Goal: Task Accomplishment & Management: Manage account settings

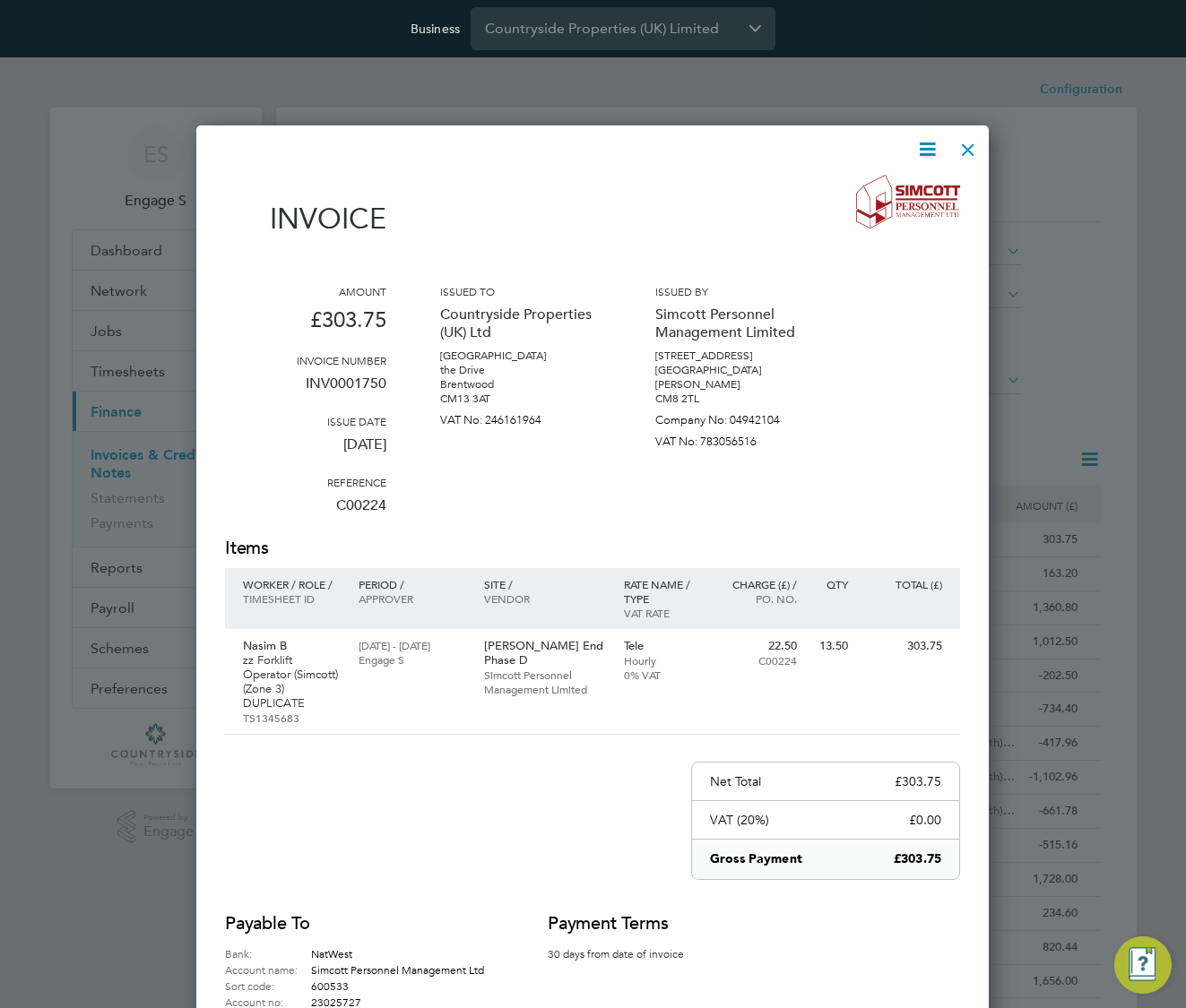
click at [972, 146] on div at bounding box center [968, 145] width 33 height 33
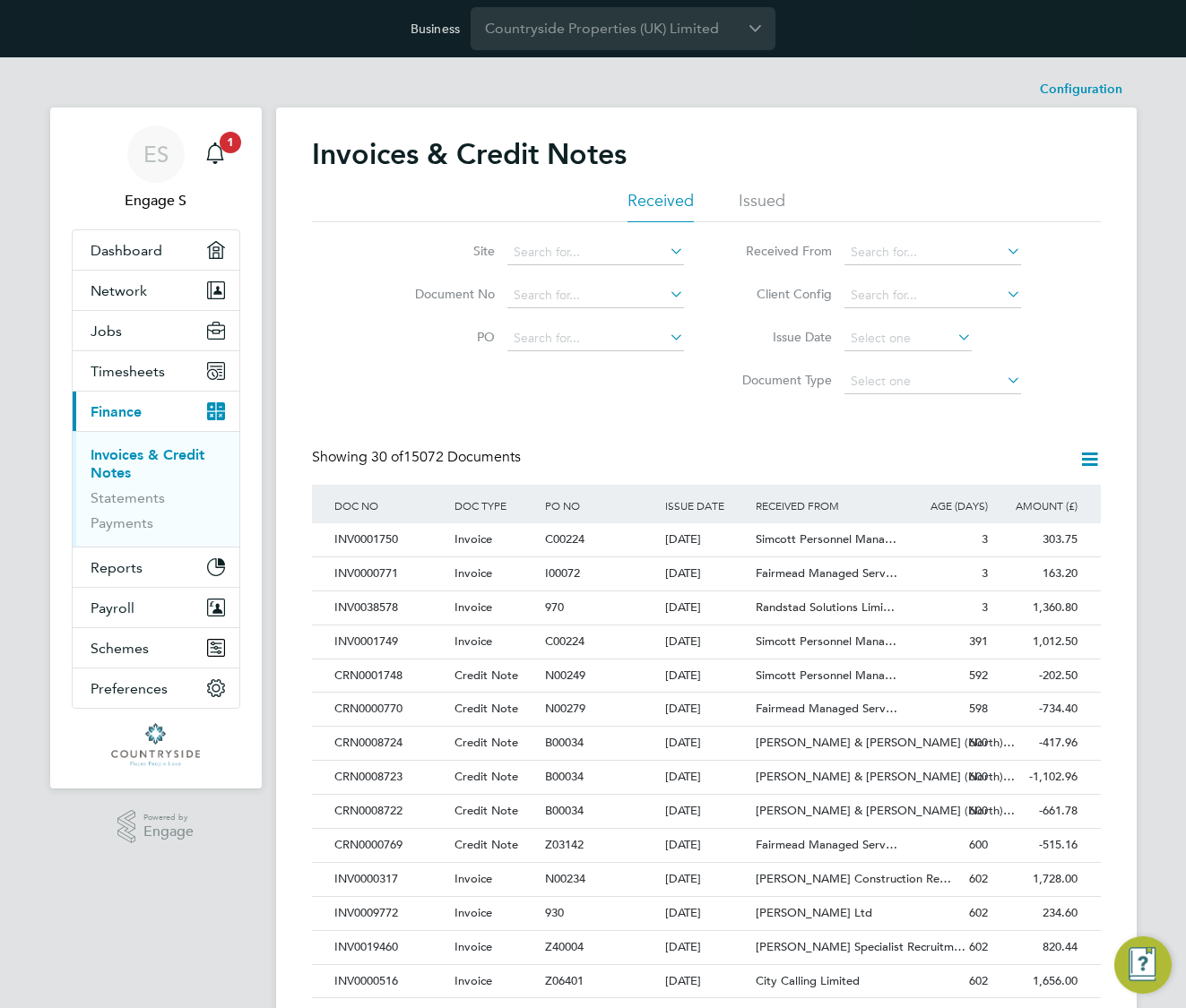
click at [1086, 465] on icon at bounding box center [1089, 459] width 23 height 23
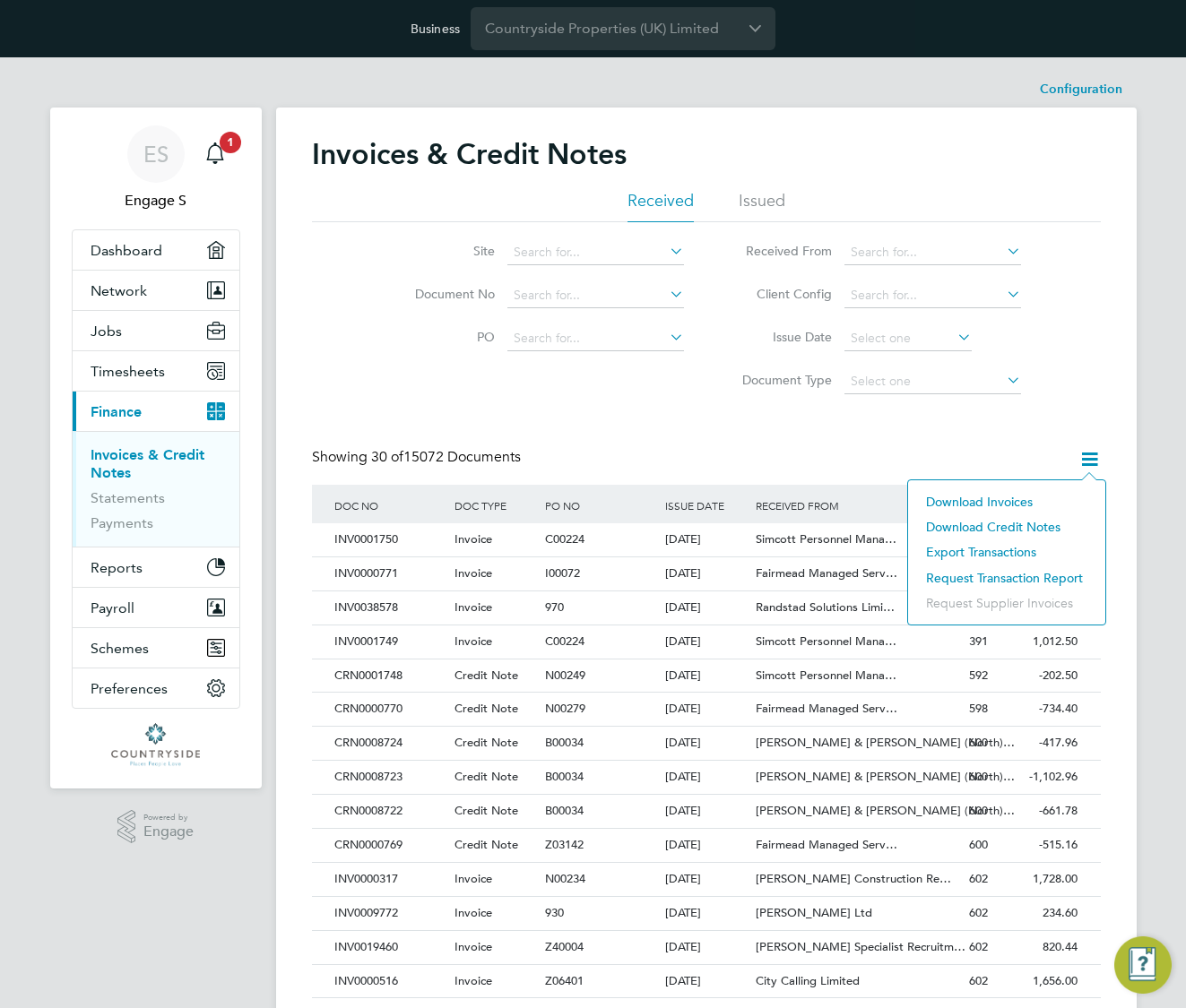
click at [980, 452] on div "Showing 30 of 15072 Documents" at bounding box center [706, 466] width 789 height 37
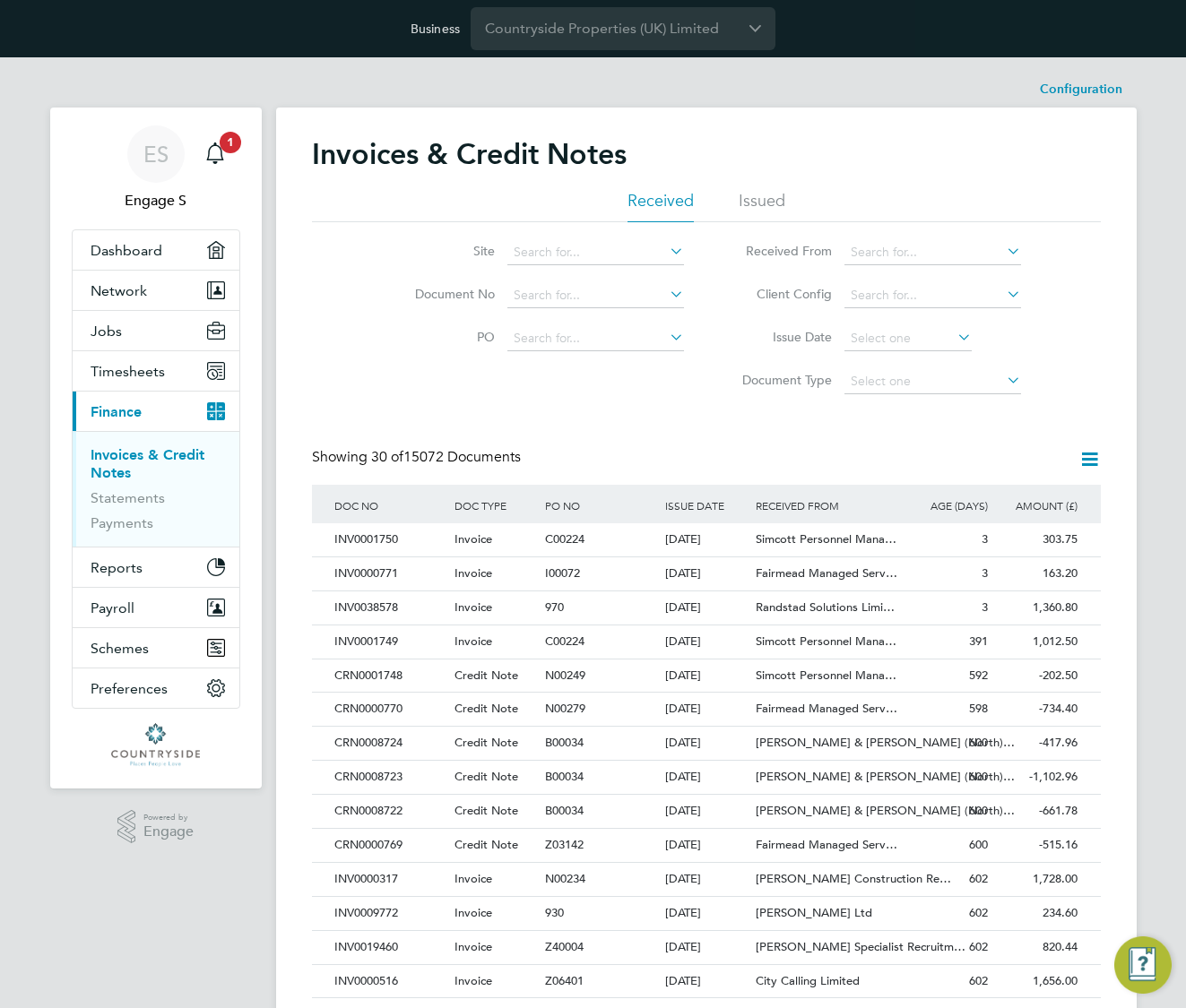
click at [760, 201] on li "Issued" at bounding box center [762, 207] width 46 height 33
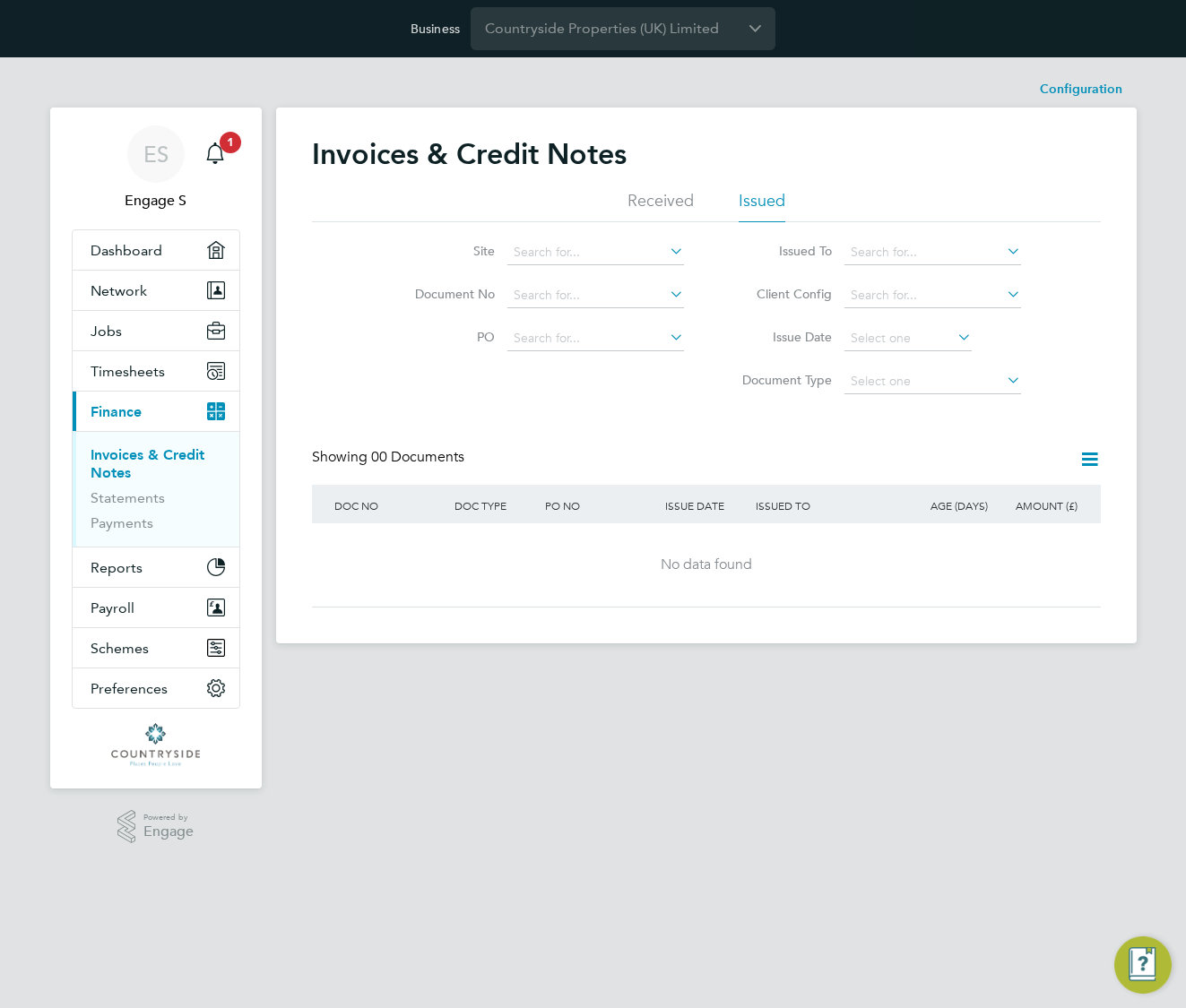
click at [149, 461] on link "Invoices & Credit Notes" at bounding box center [148, 463] width 114 height 35
click at [655, 200] on li "Received" at bounding box center [660, 207] width 66 height 33
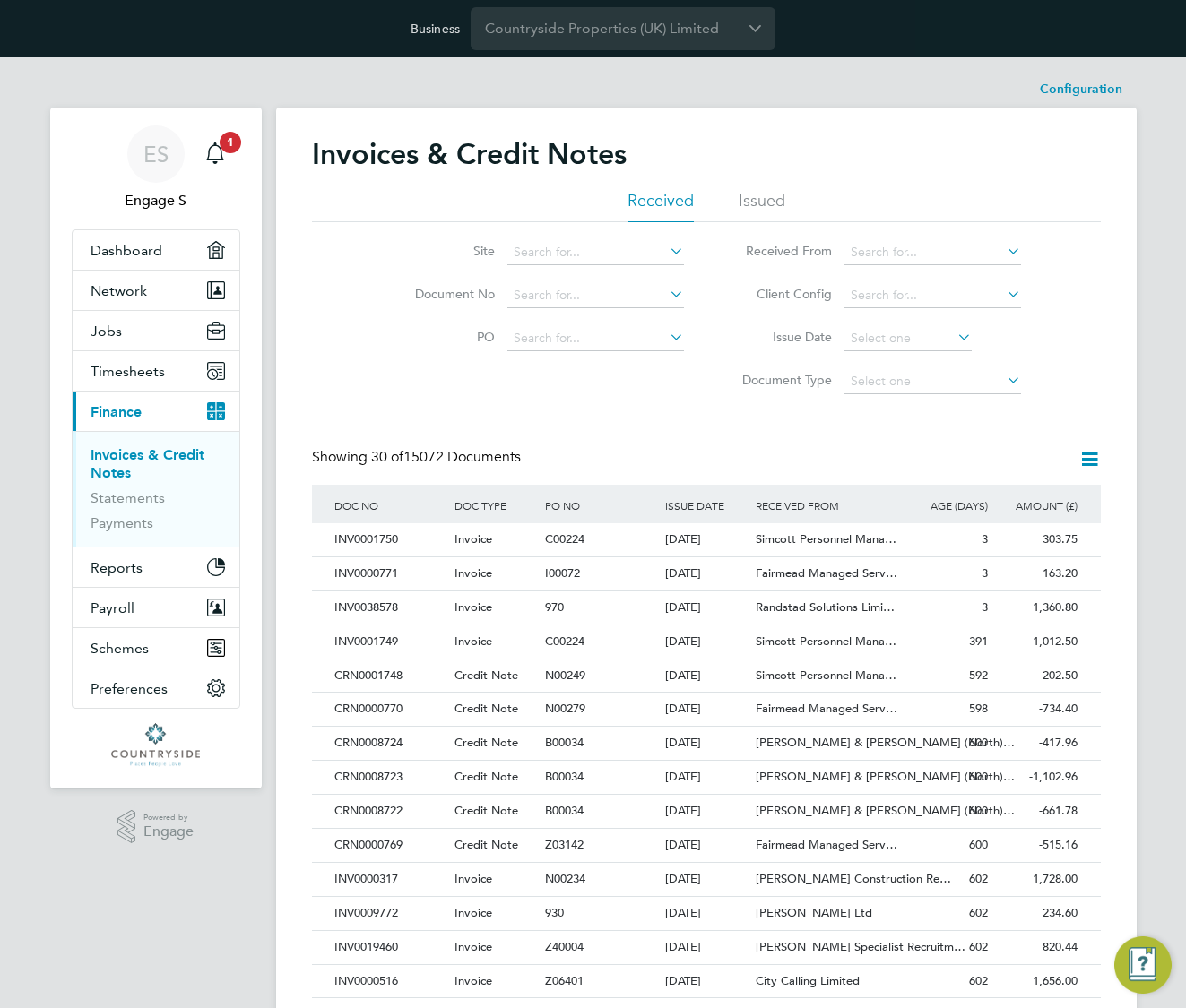
scroll to position [34, 122]
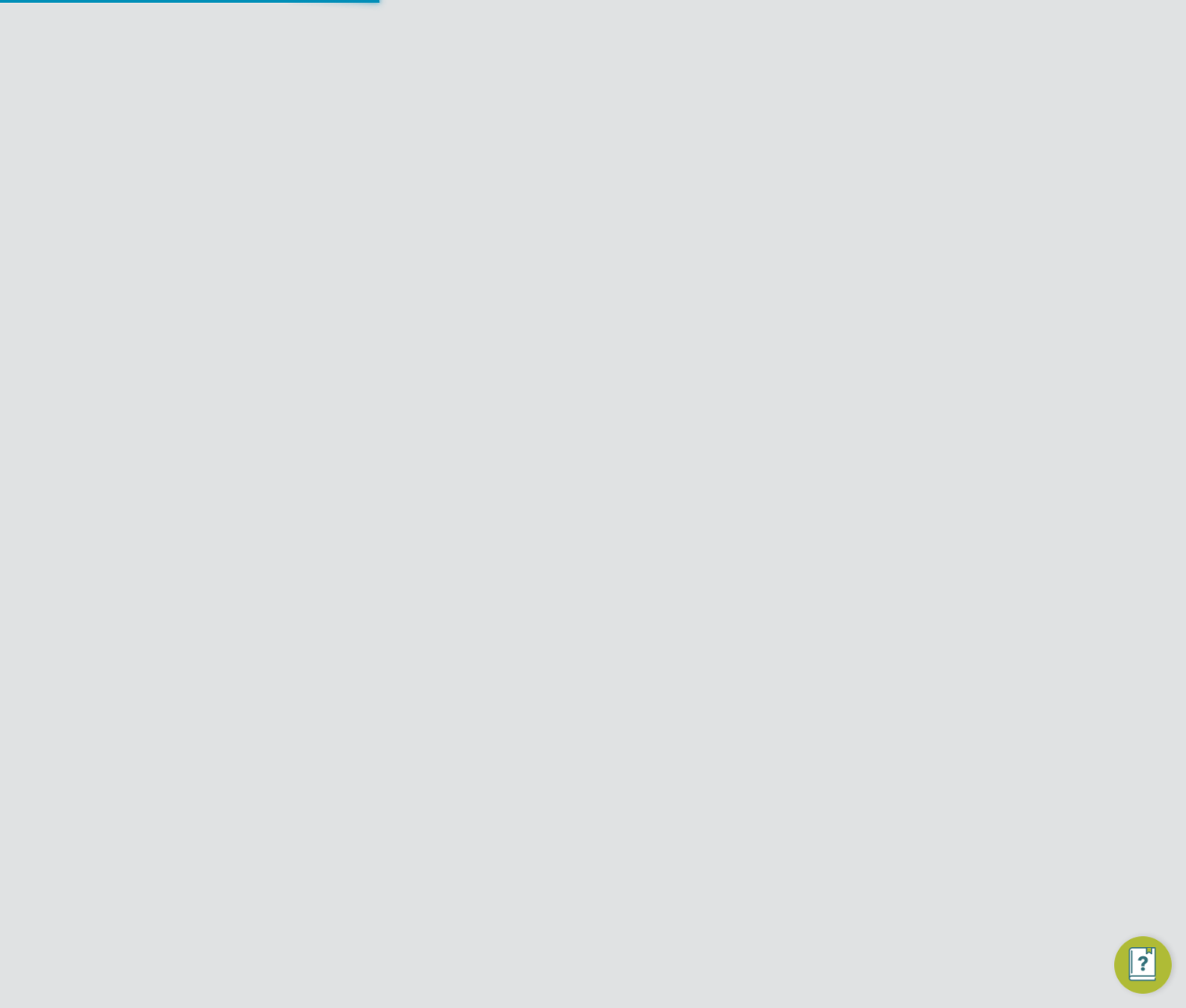
scroll to position [983, 793]
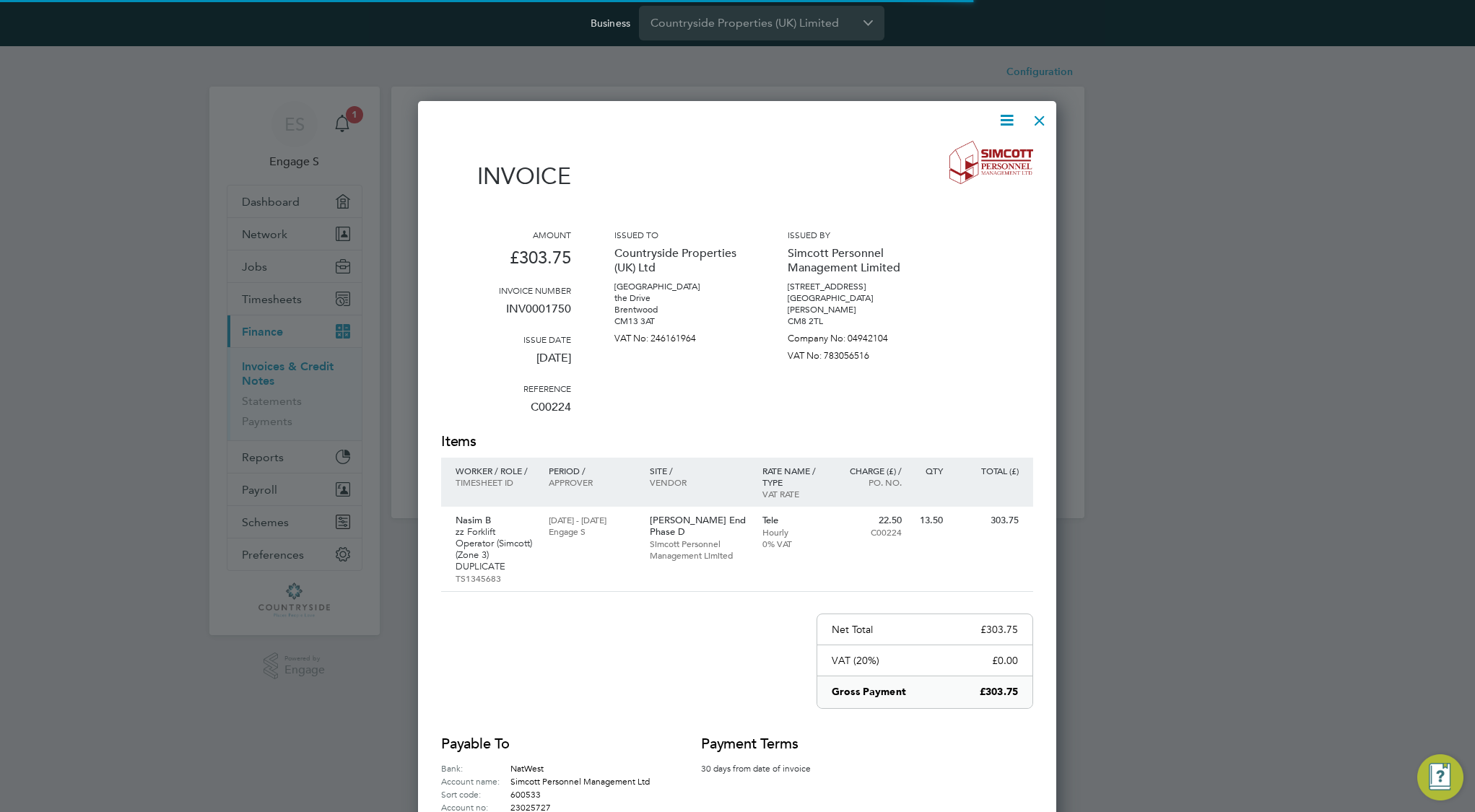
scroll to position [792, 639]
drag, startPoint x: 913, startPoint y: 526, endPoint x: 867, endPoint y: 524, distance: 46.0
click at [867, 524] on div "Nasim B zz Forklift Operator (Simcott) (Zone 3) DUPLICATE TS1345683 [DATE] - [D…" at bounding box center [737, 549] width 592 height 85
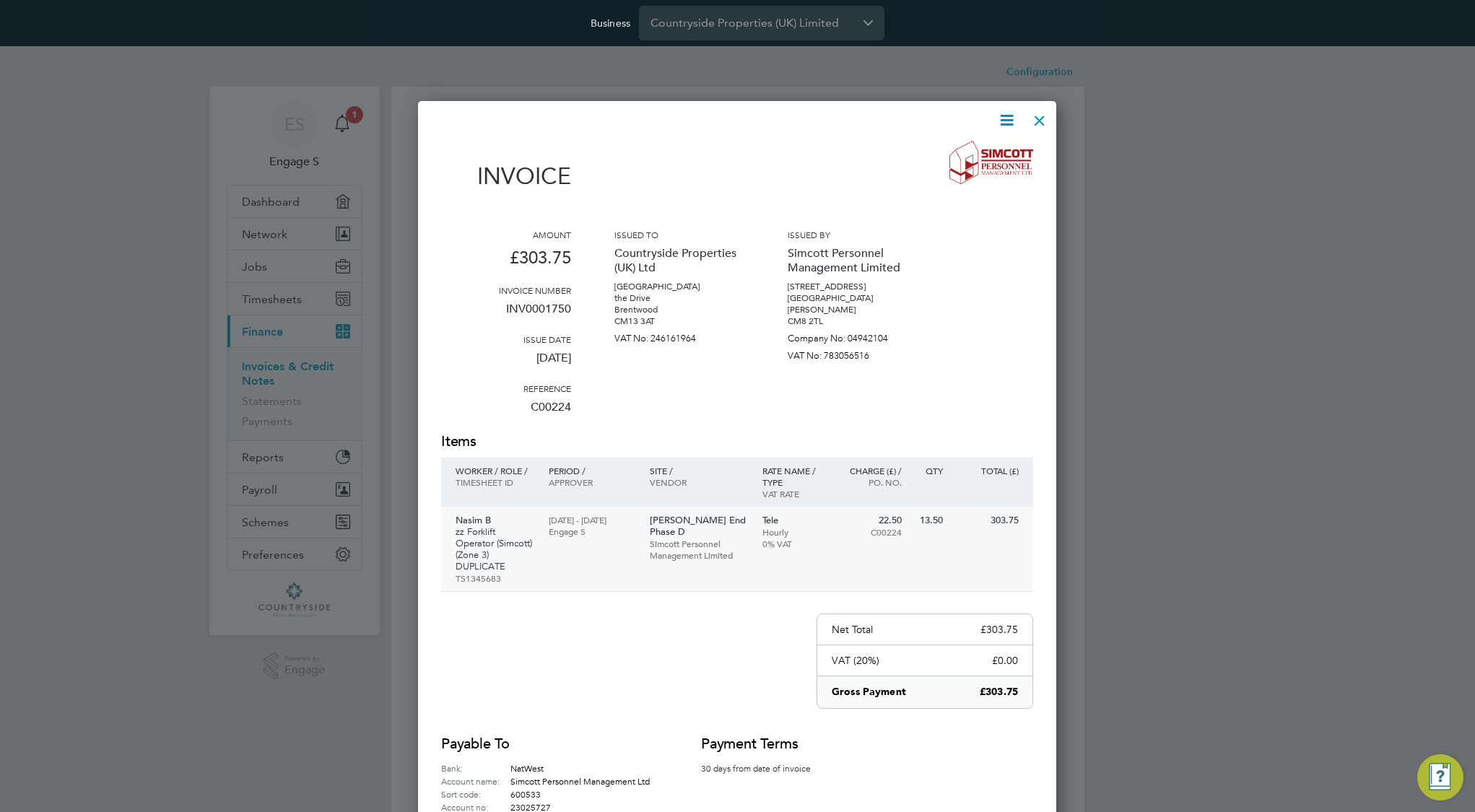
scroll to position [0, 0]
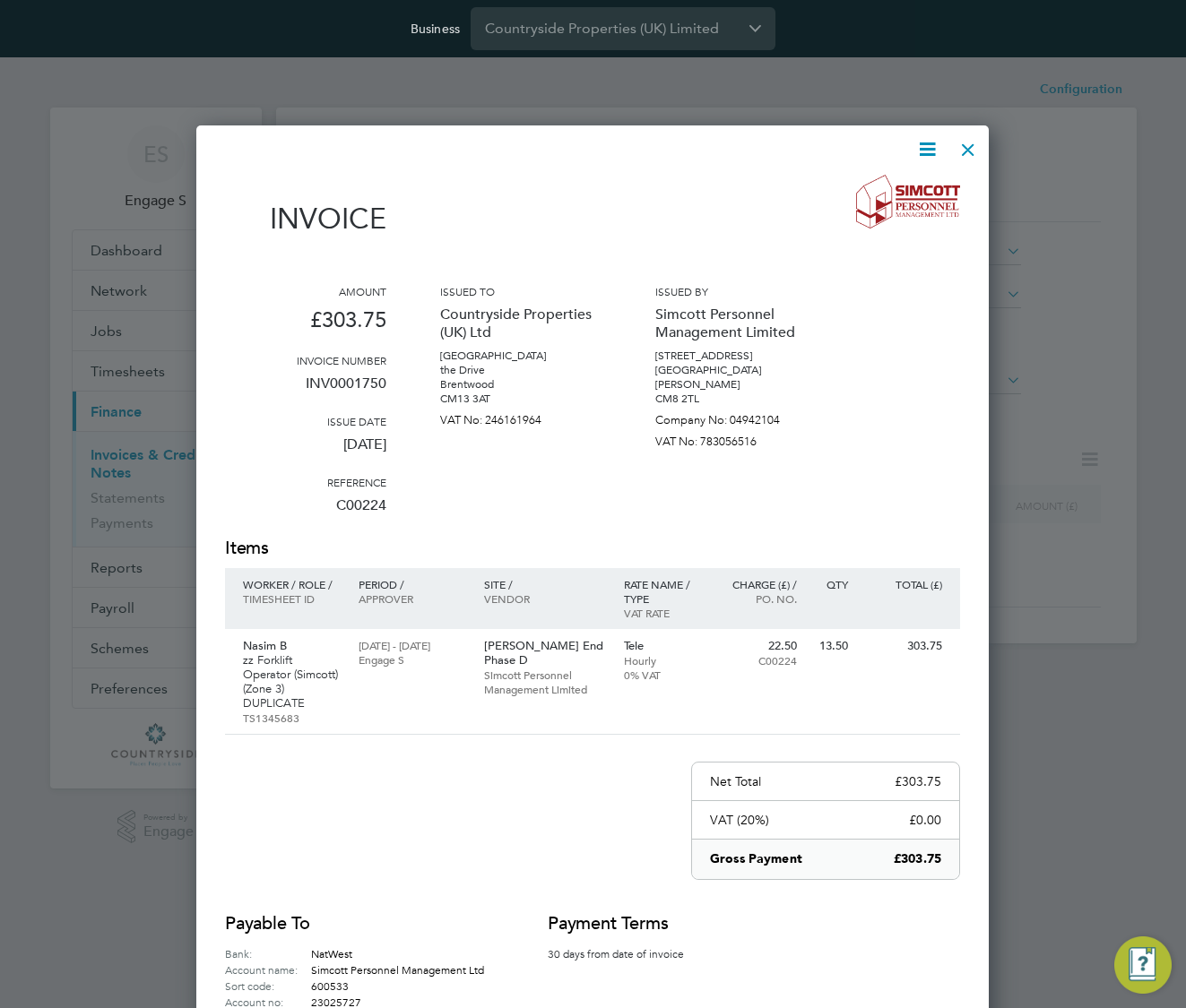
scroll to position [983, 793]
click at [930, 150] on icon at bounding box center [927, 149] width 23 height 23
click at [899, 189] on li "Download Invoice" at bounding box center [873, 192] width 123 height 25
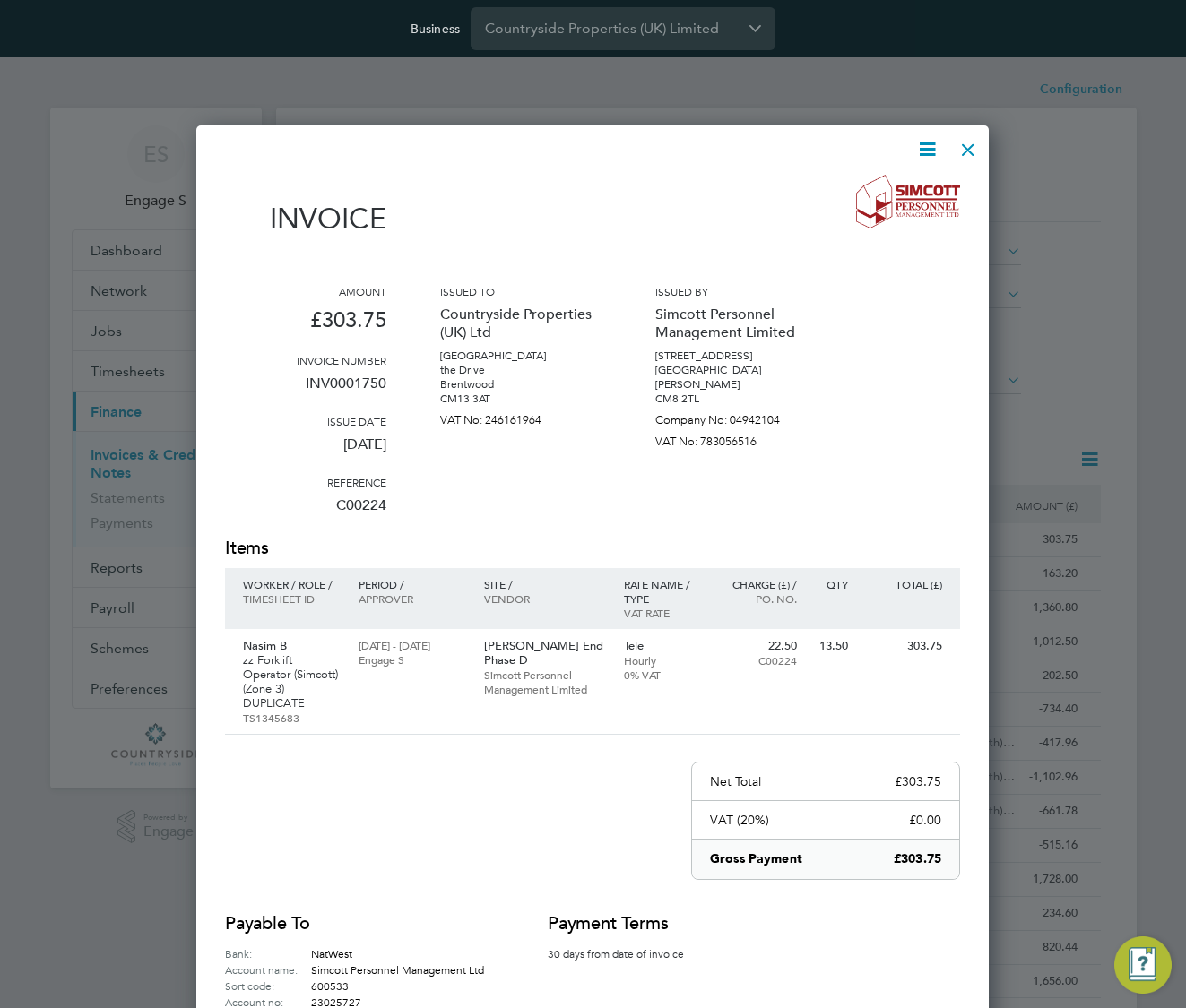
scroll to position [0, 0]
click at [163, 179] on div at bounding box center [593, 504] width 1186 height 1008
click at [965, 147] on div at bounding box center [968, 145] width 33 height 33
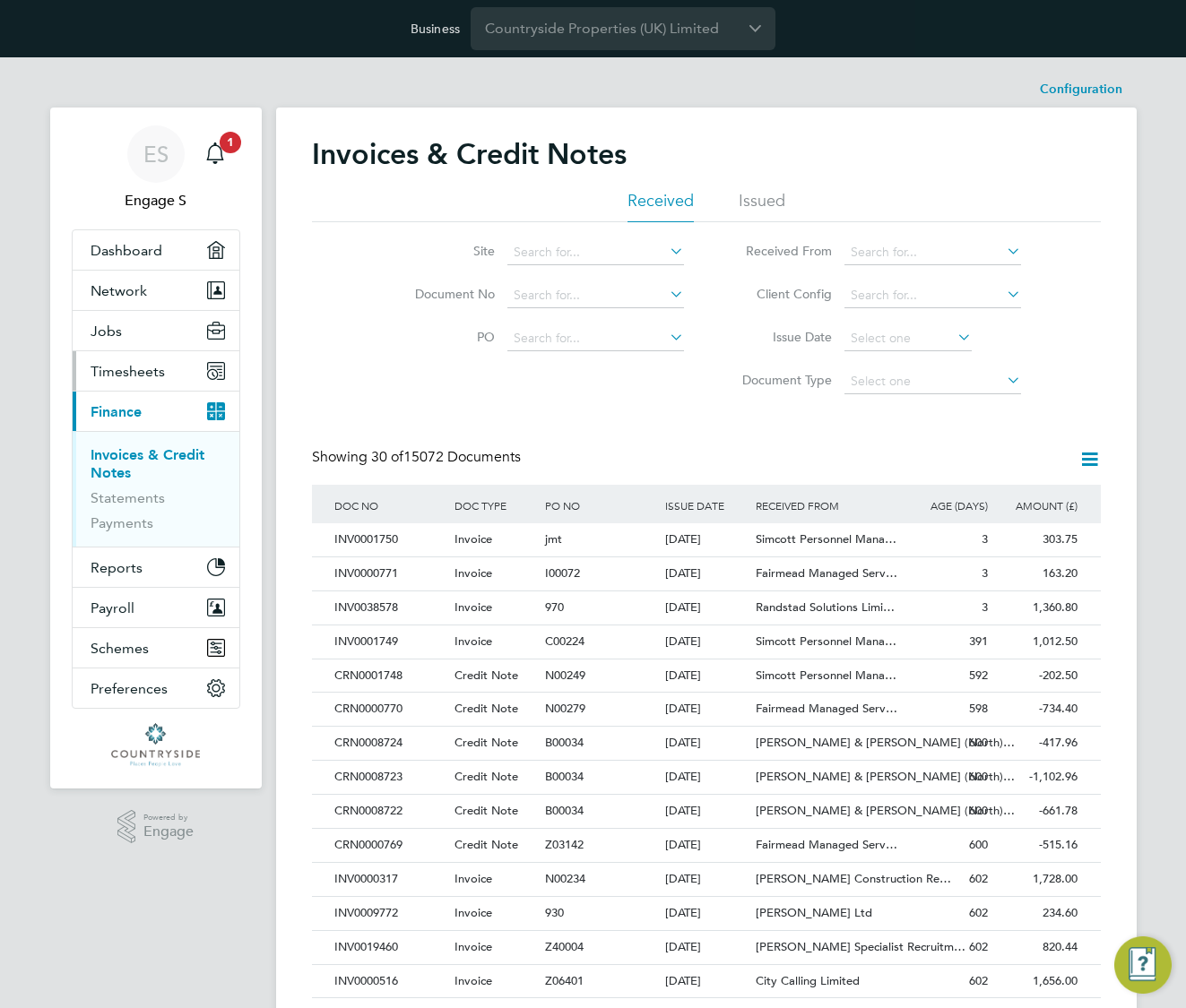
click at [142, 368] on span "Timesheets" at bounding box center [128, 371] width 74 height 17
click at [140, 421] on button "Current page: Finance" at bounding box center [156, 412] width 167 height 40
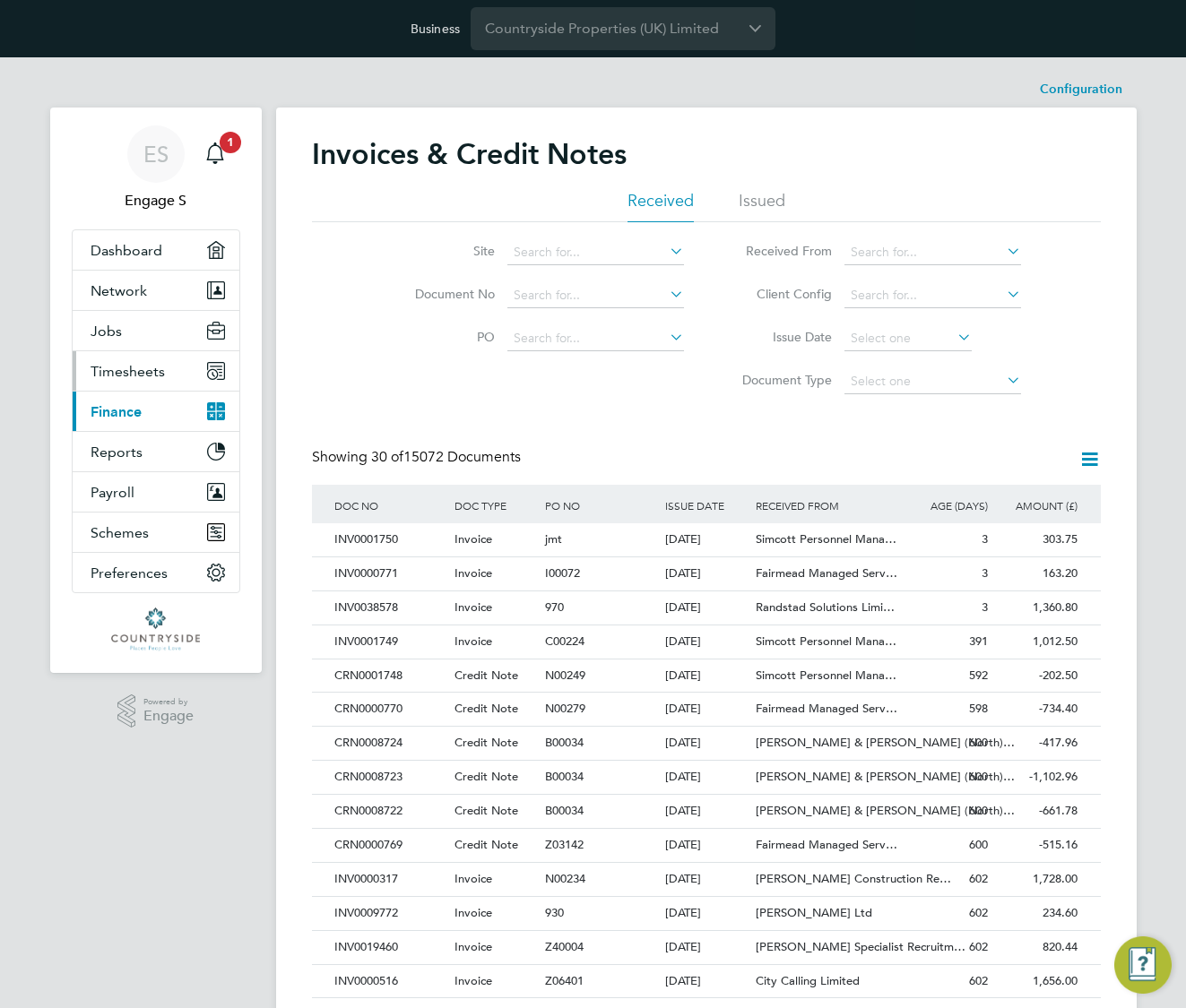
click at [151, 385] on button "Timesheets" at bounding box center [156, 372] width 167 height 40
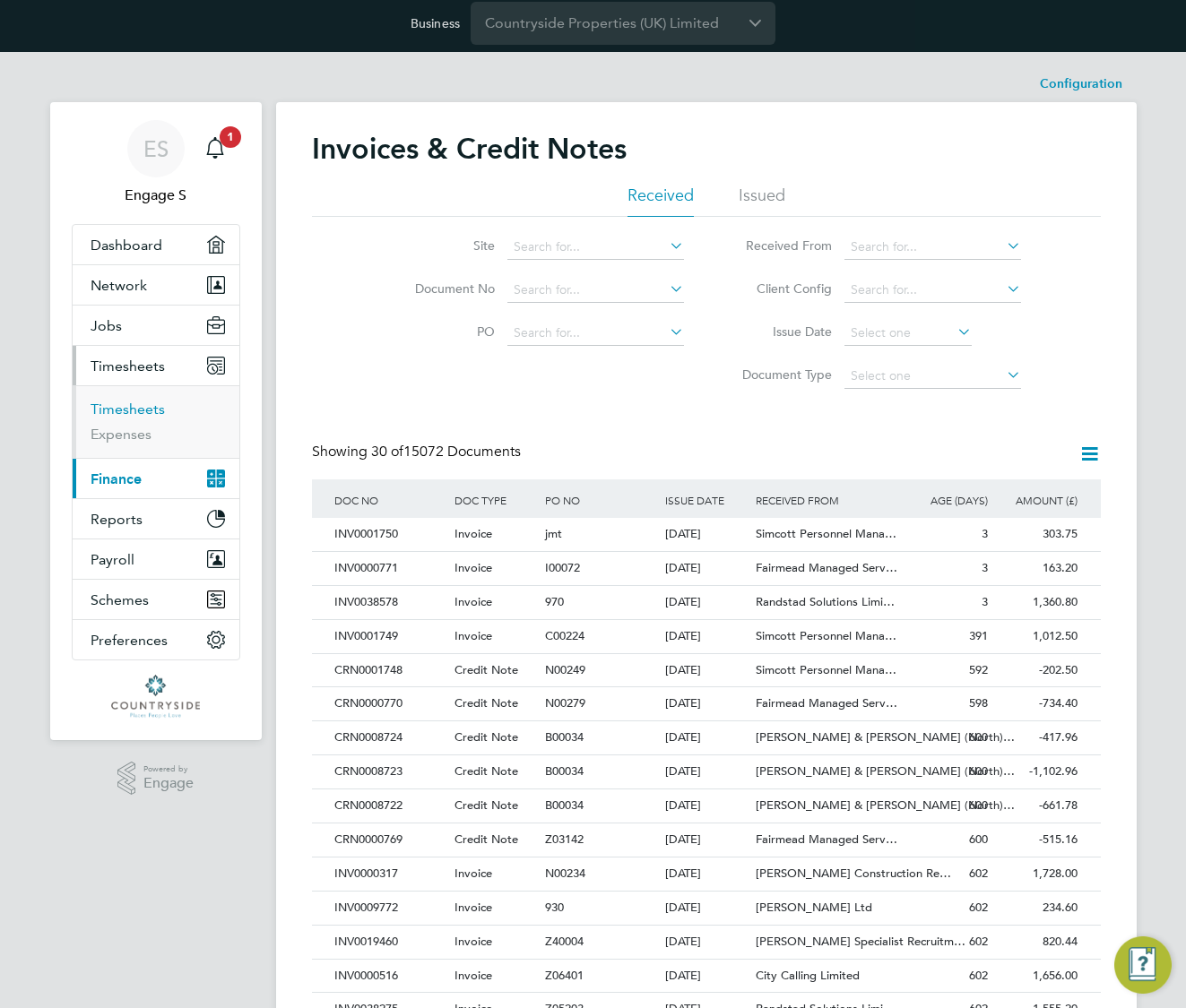
click at [128, 416] on link "Timesheets" at bounding box center [128, 409] width 74 height 17
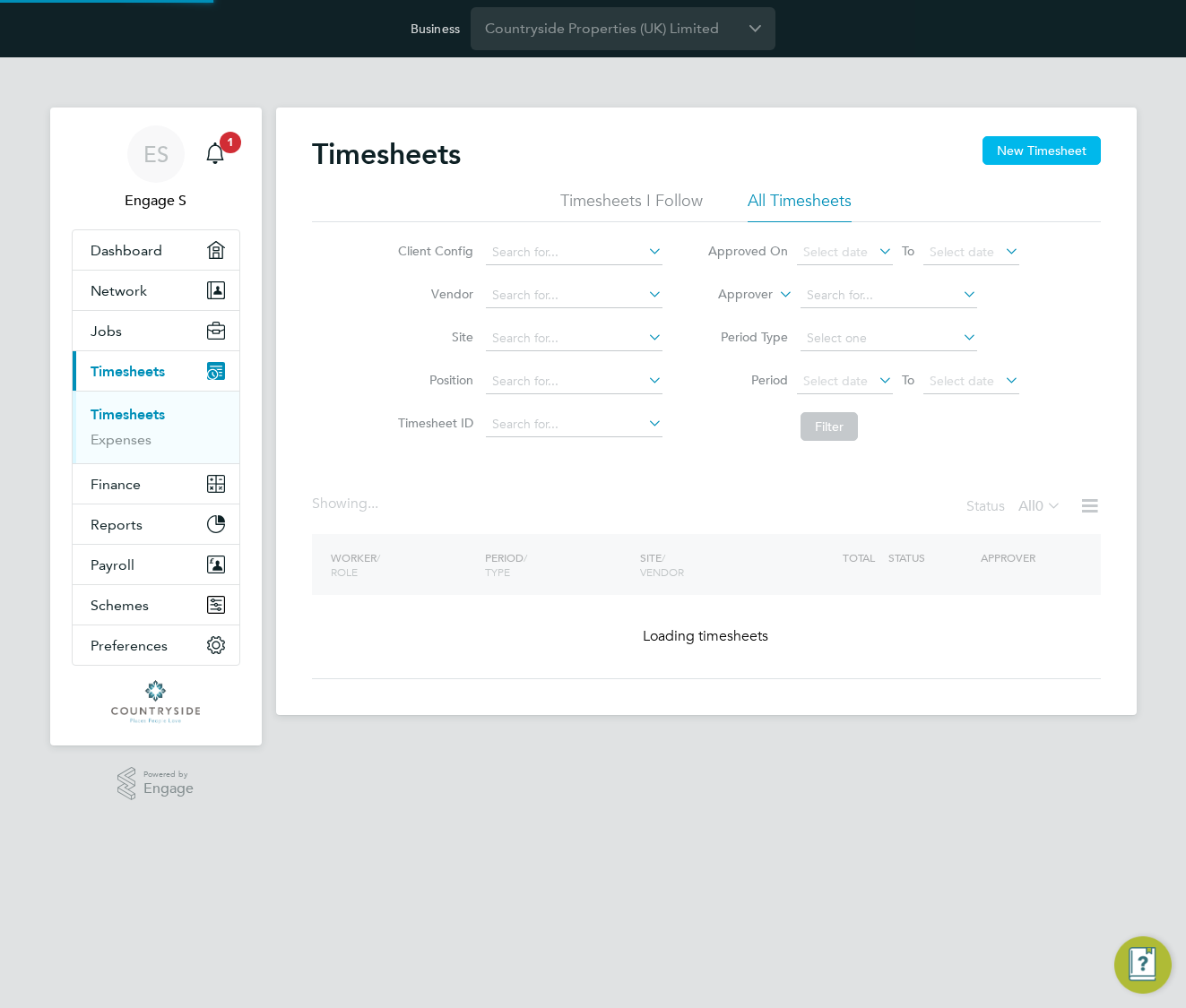
click at [1039, 150] on button "New Timesheet" at bounding box center [1042, 150] width 119 height 29
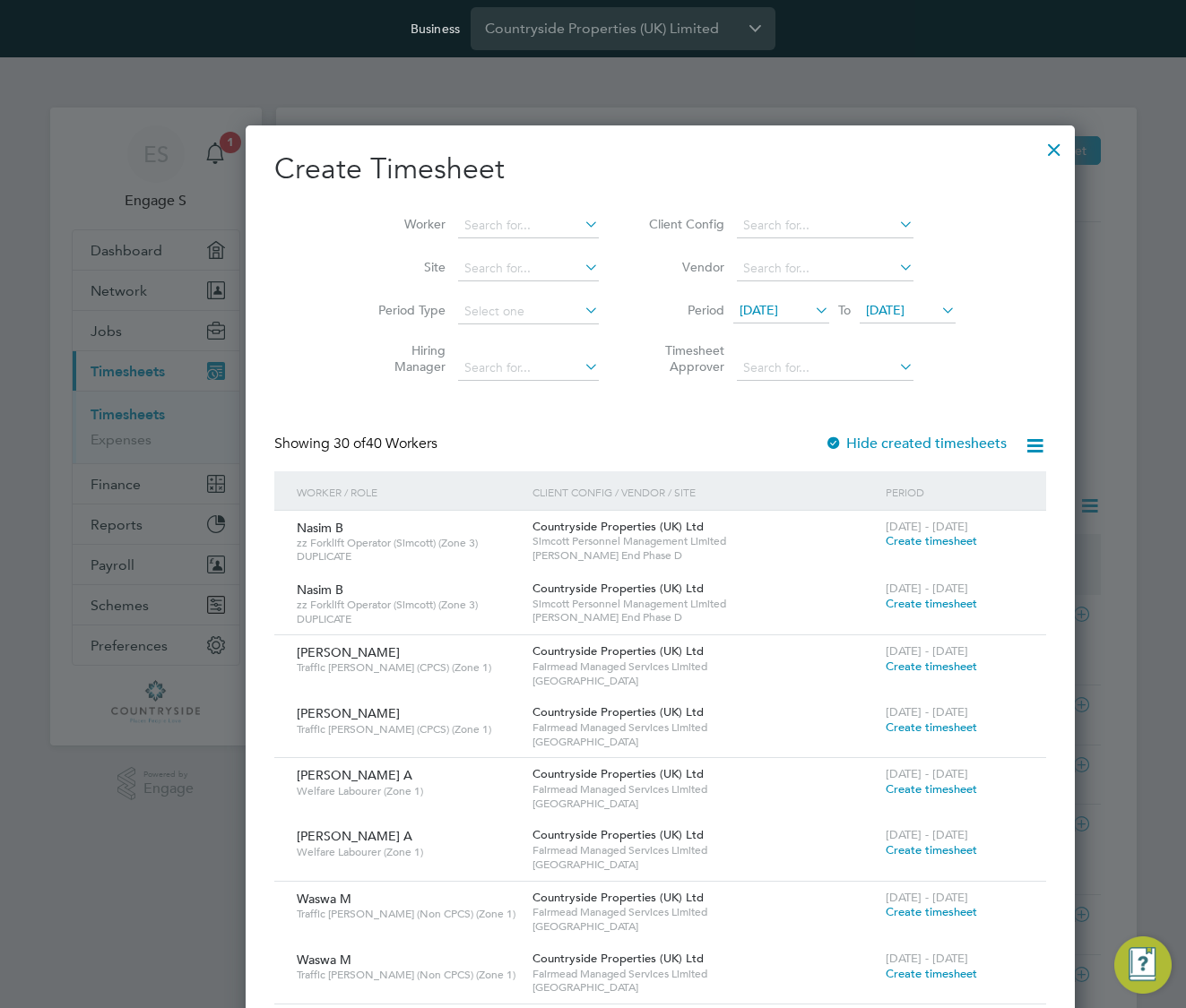
click at [886, 538] on span "Create timesheet" at bounding box center [931, 540] width 92 height 15
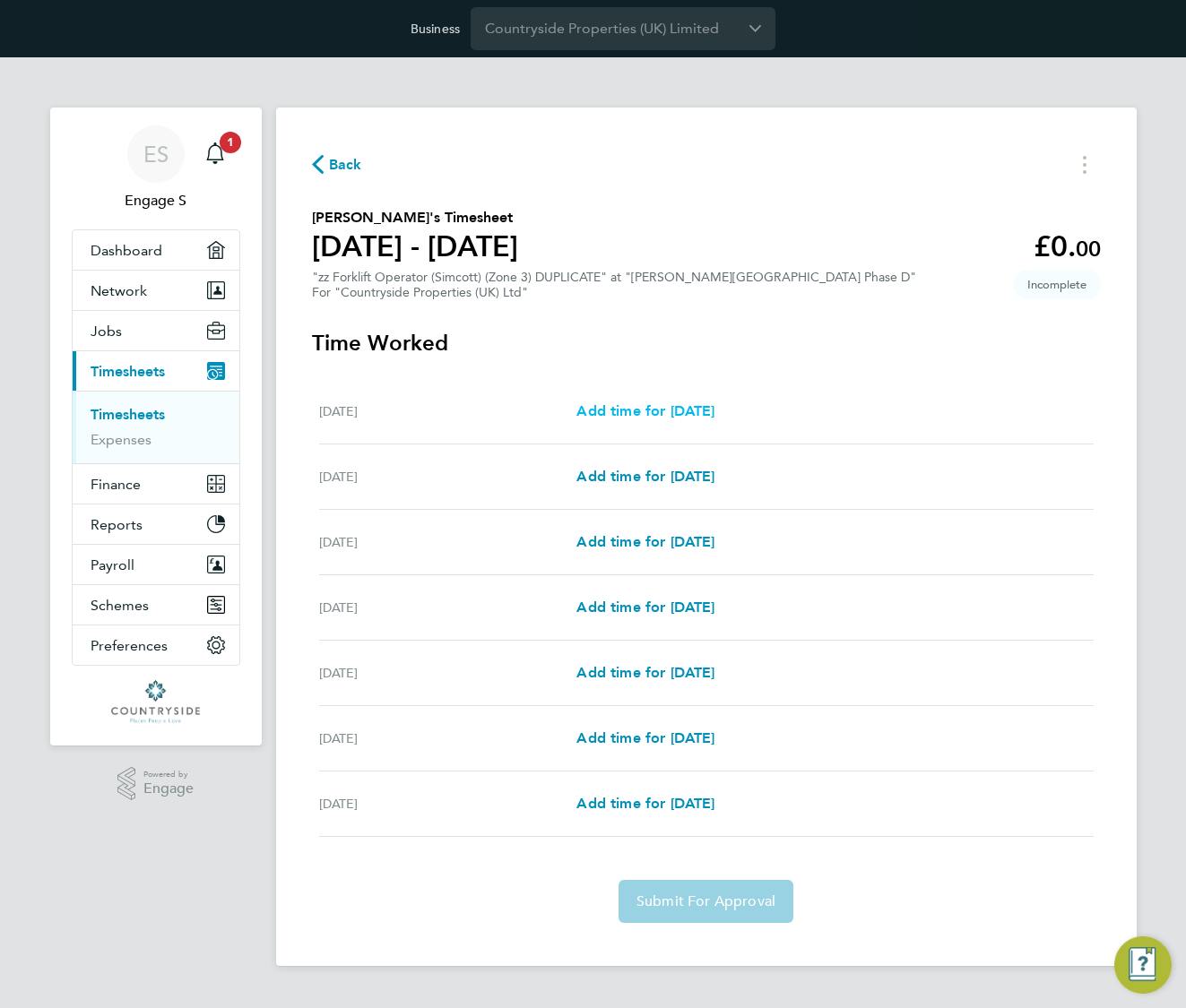
click at [711, 414] on span "Add time for Mon 15 Sep" at bounding box center [646, 411] width 138 height 17
select select "30"
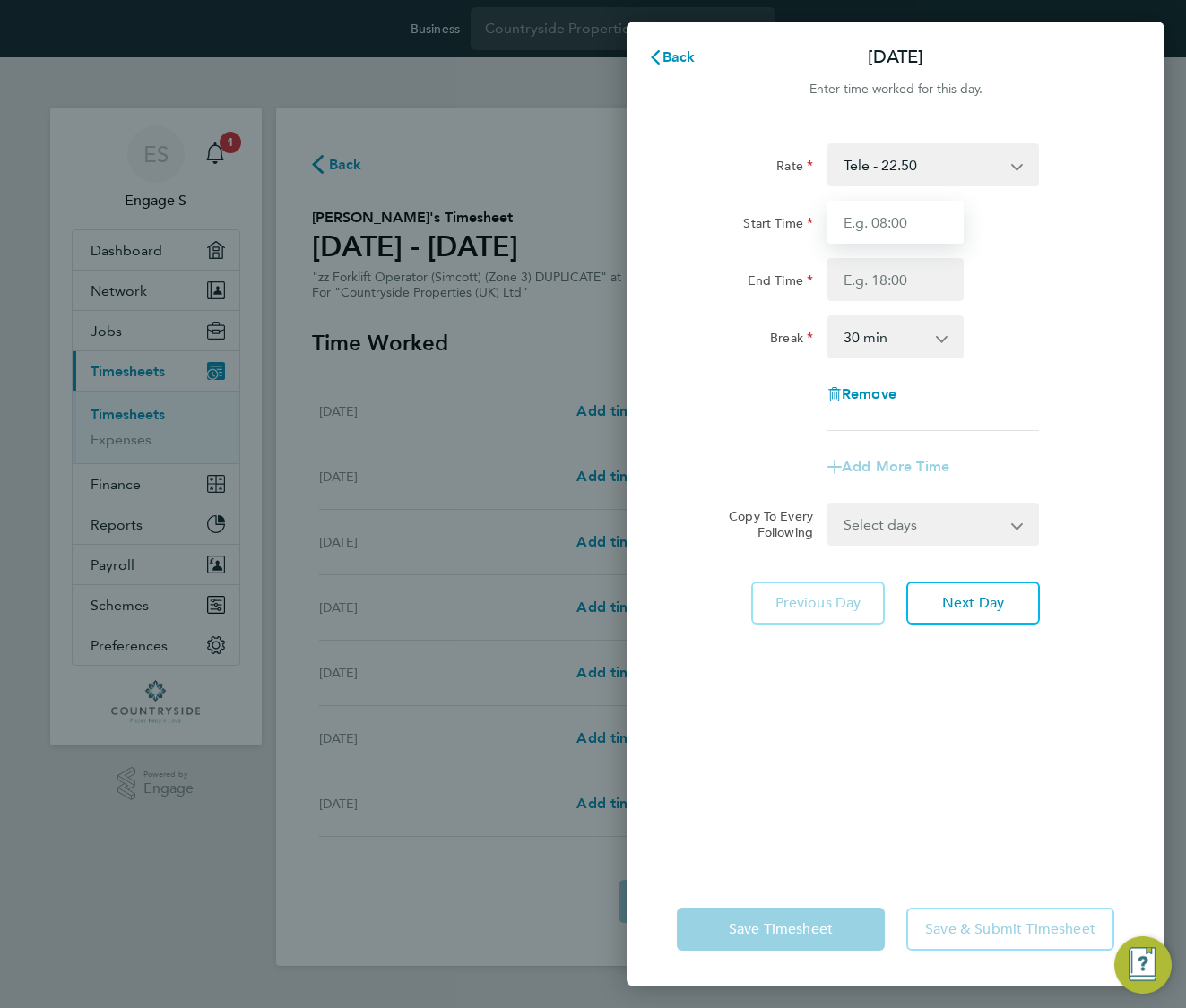
click at [928, 222] on input "Start Time" at bounding box center [896, 221] width 136 height 43
type input "09:00"
click at [899, 283] on input "End Time" at bounding box center [896, 279] width 136 height 43
type input "18:00"
click at [917, 343] on select "0 min 15 min 30 min 45 min 60 min 75 min 90 min" at bounding box center [885, 337] width 112 height 40
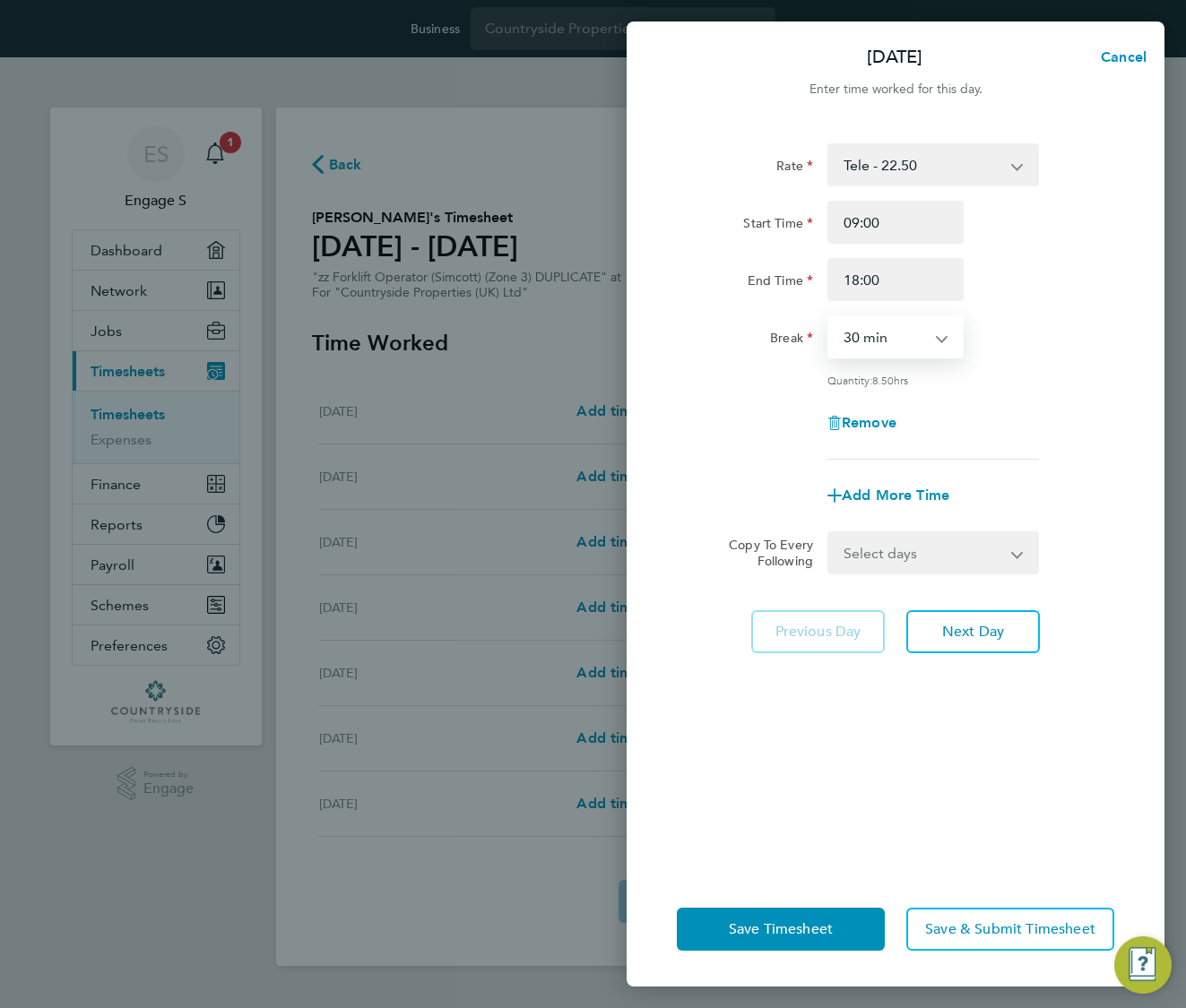
click at [830, 317] on select "0 min 15 min 30 min 45 min 60 min 75 min 90 min" at bounding box center [885, 337] width 112 height 40
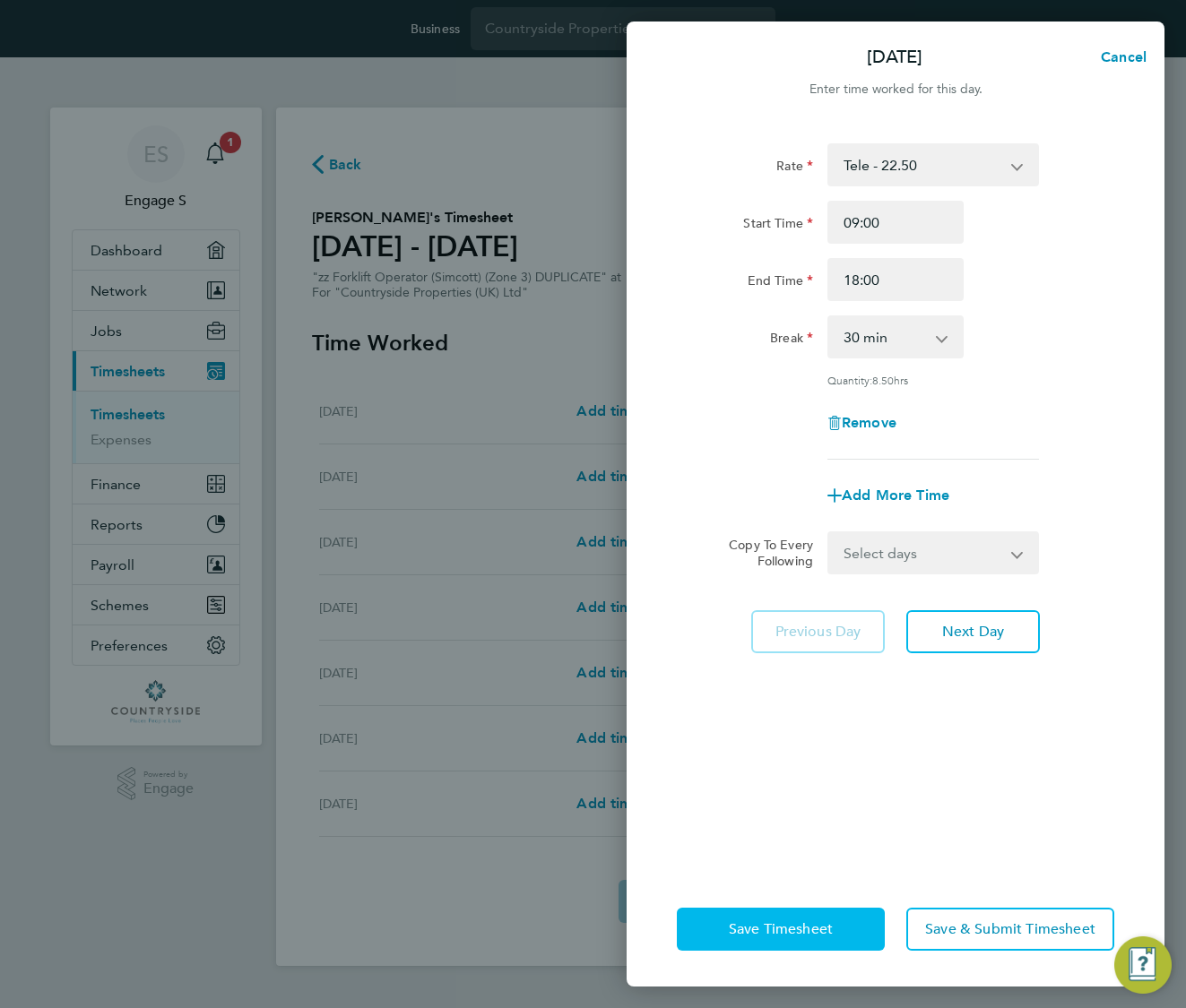
click at [824, 928] on span "Save Timesheet" at bounding box center [781, 929] width 104 height 18
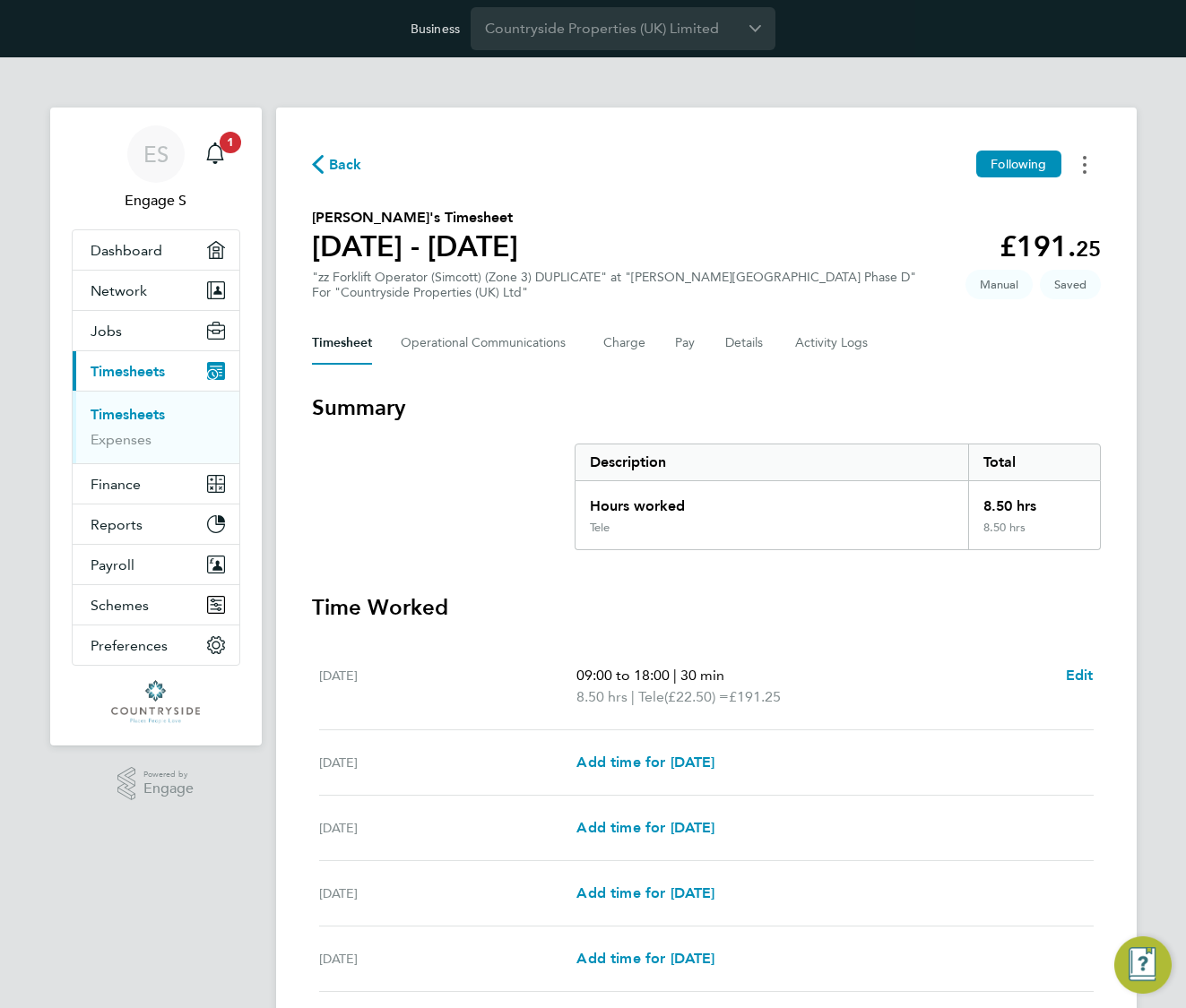
click at [1085, 163] on button "Timesheets Menu" at bounding box center [1085, 164] width 33 height 28
click at [1006, 358] on div "Timesheet Operational Communications Charge Pay Details Activity Logs" at bounding box center [706, 343] width 789 height 43
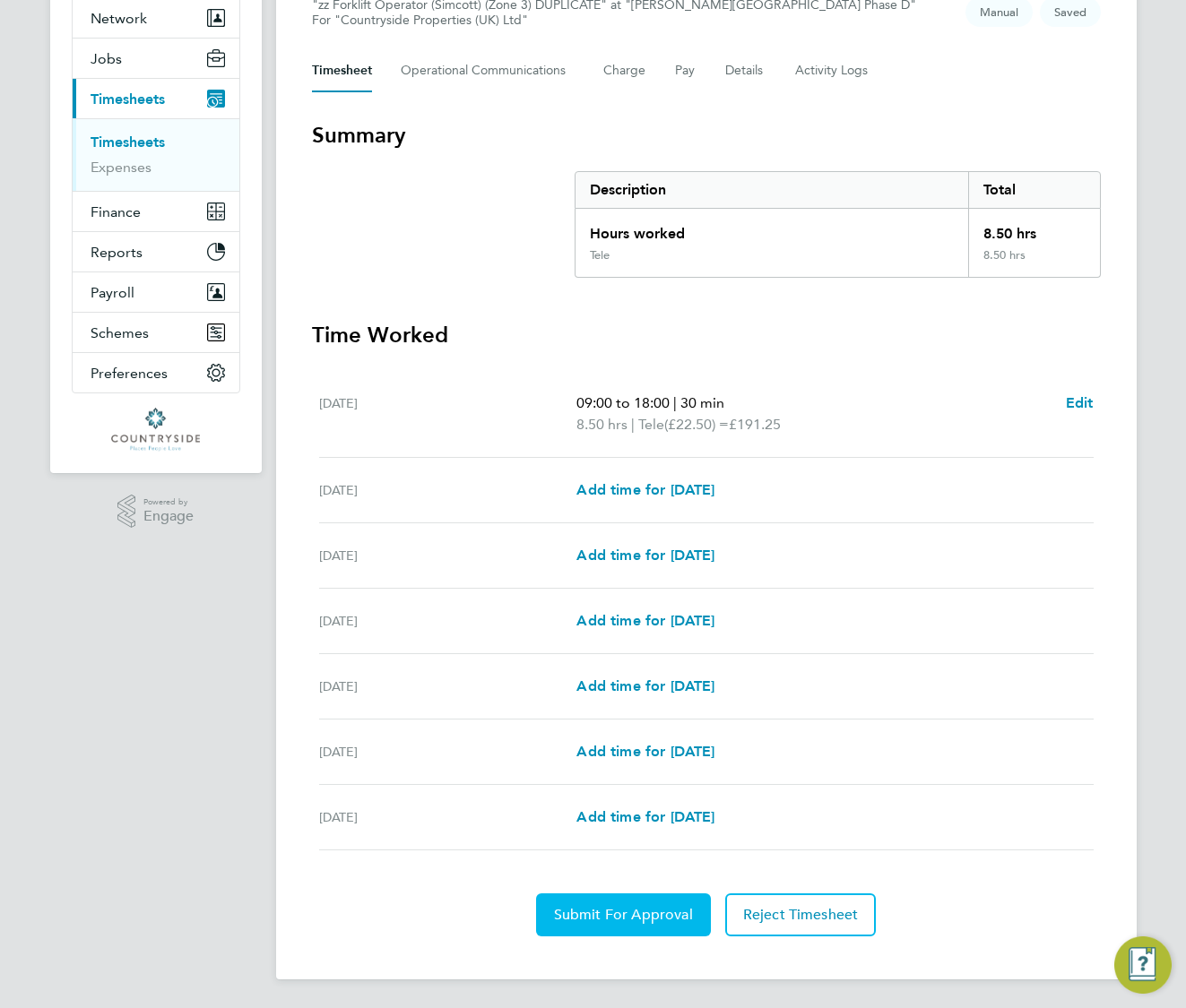
click at [627, 912] on span "Submit For Approval" at bounding box center [623, 916] width 139 height 18
click at [659, 924] on button "Approve Timesheet" at bounding box center [623, 915] width 168 height 43
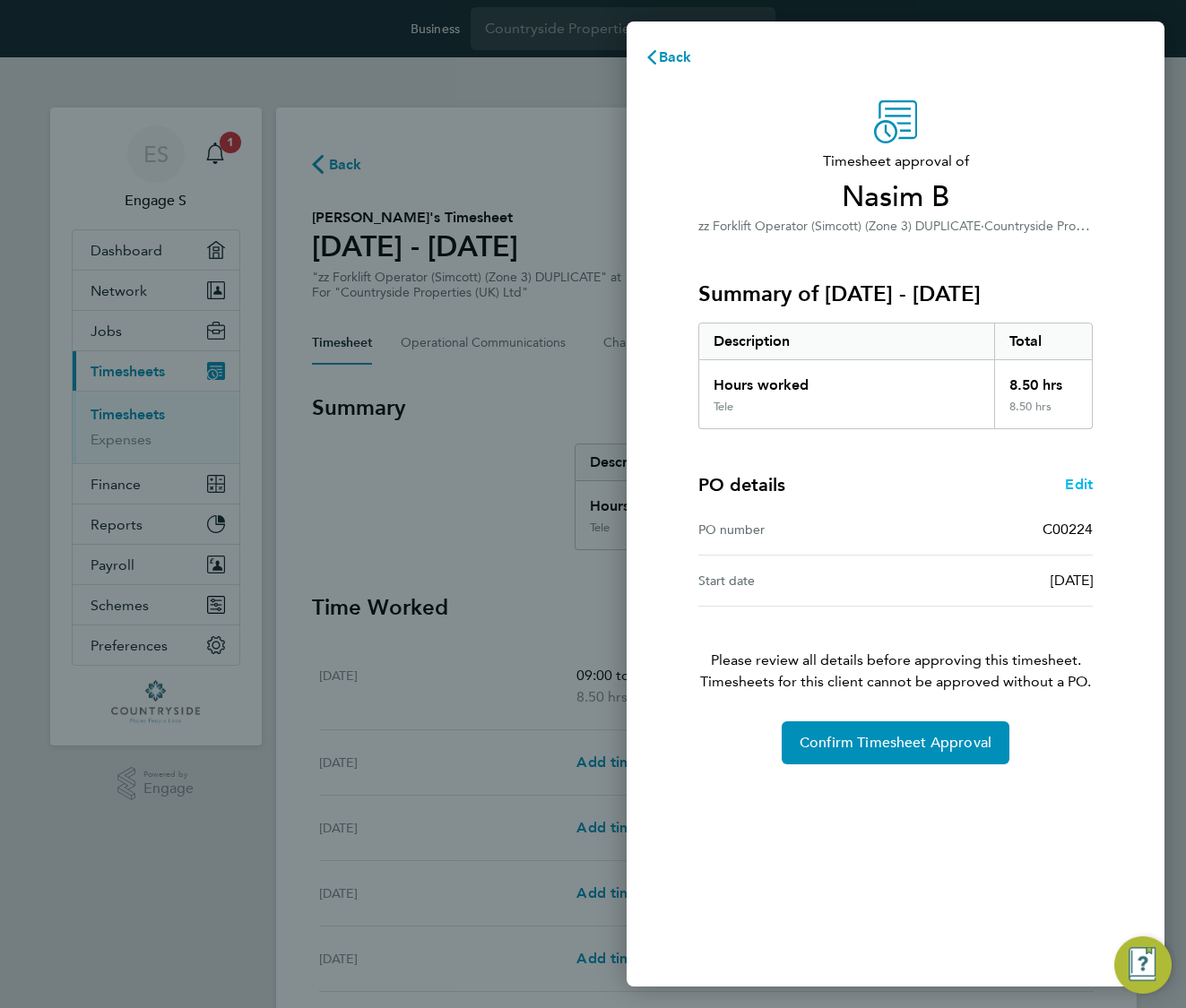
click at [1081, 487] on span "Edit" at bounding box center [1079, 484] width 28 height 17
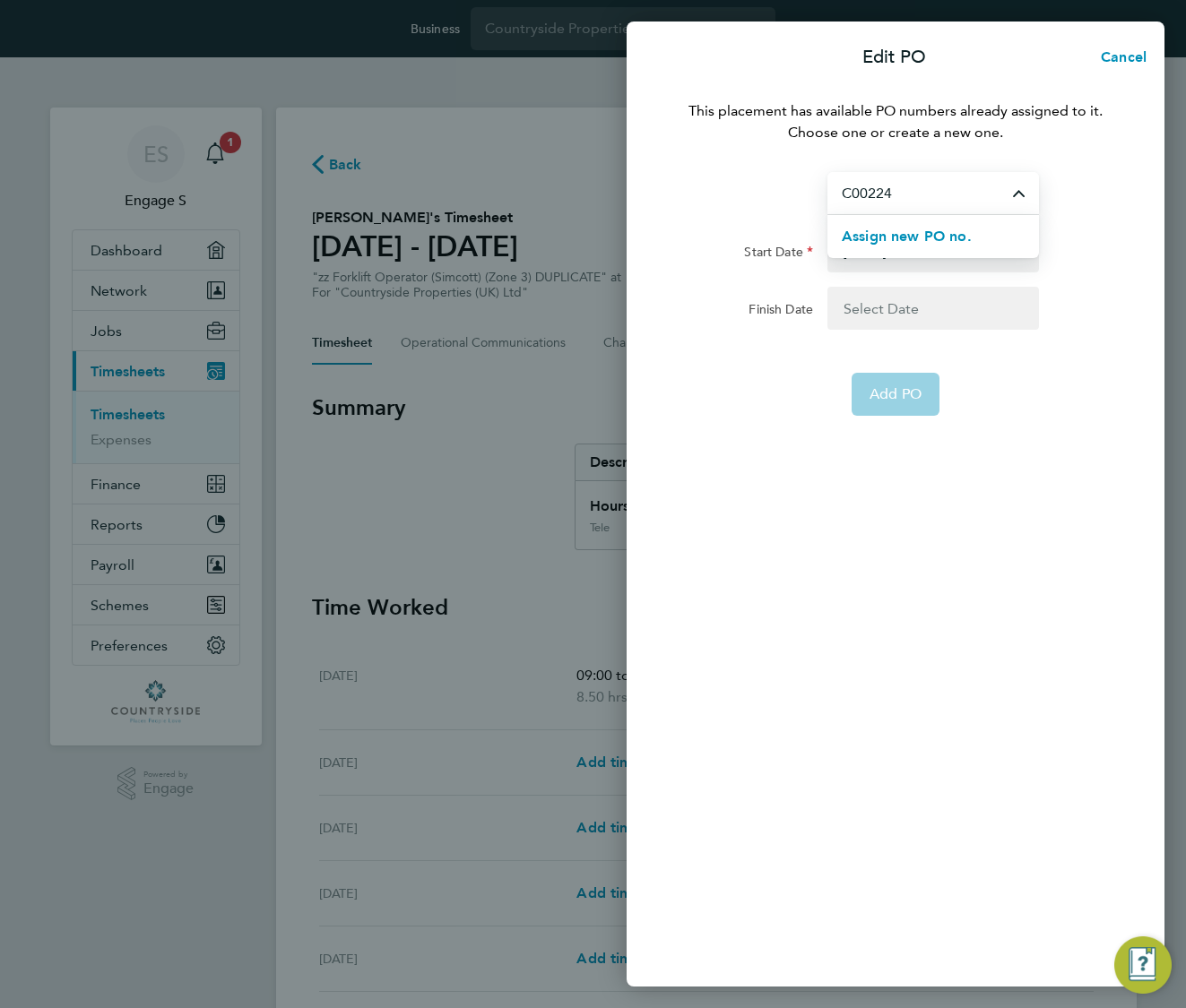
click at [958, 183] on input "C00224" at bounding box center [933, 193] width 211 height 42
click at [946, 234] on span "Assign new PO no." at bounding box center [906, 236] width 130 height 17
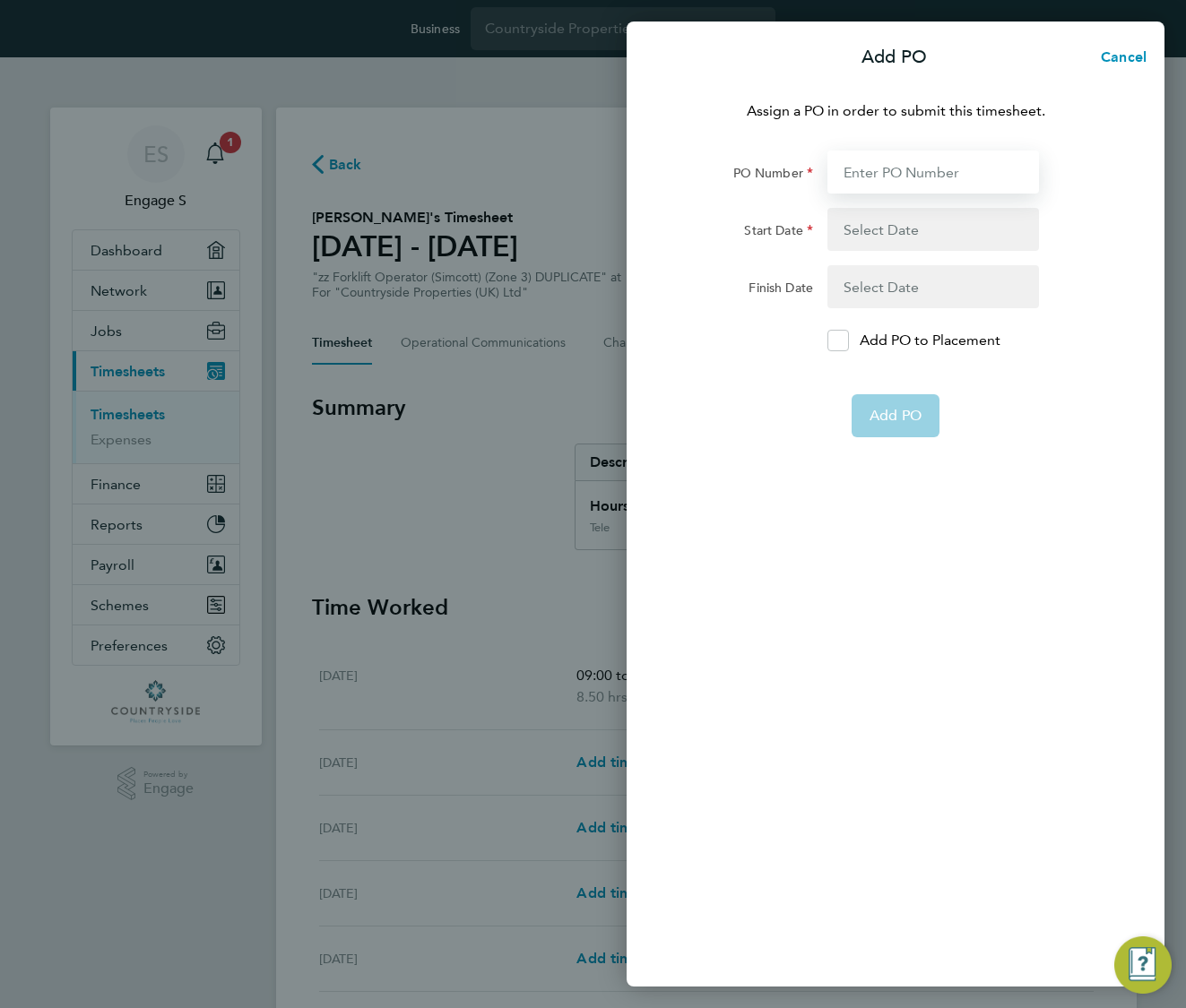
click at [937, 173] on input "PO Number" at bounding box center [933, 171] width 211 height 43
type input "newJMTpO"
click at [943, 232] on button "button" at bounding box center [933, 228] width 211 height 43
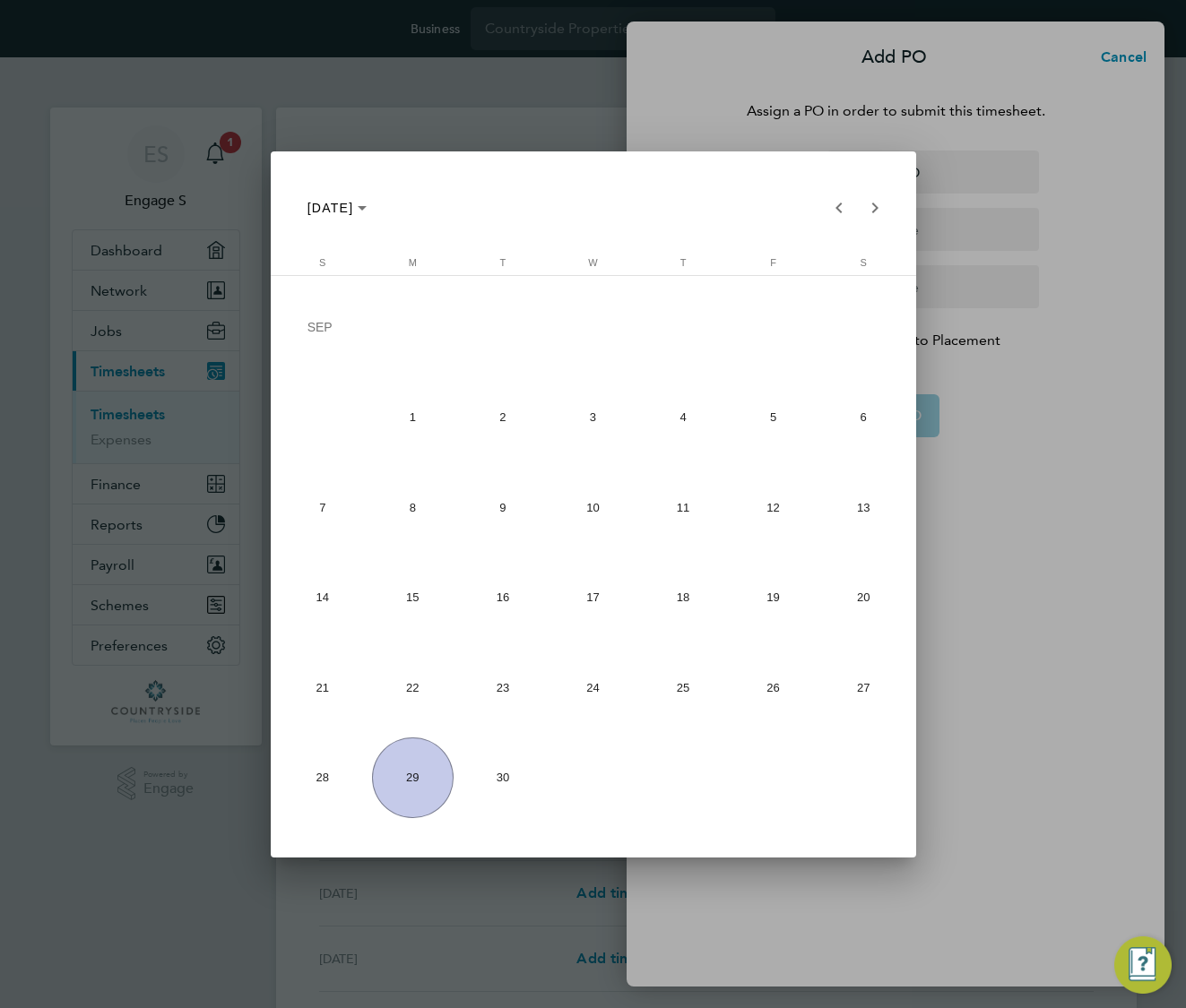
click at [394, 771] on span "29" at bounding box center [413, 779] width 82 height 82
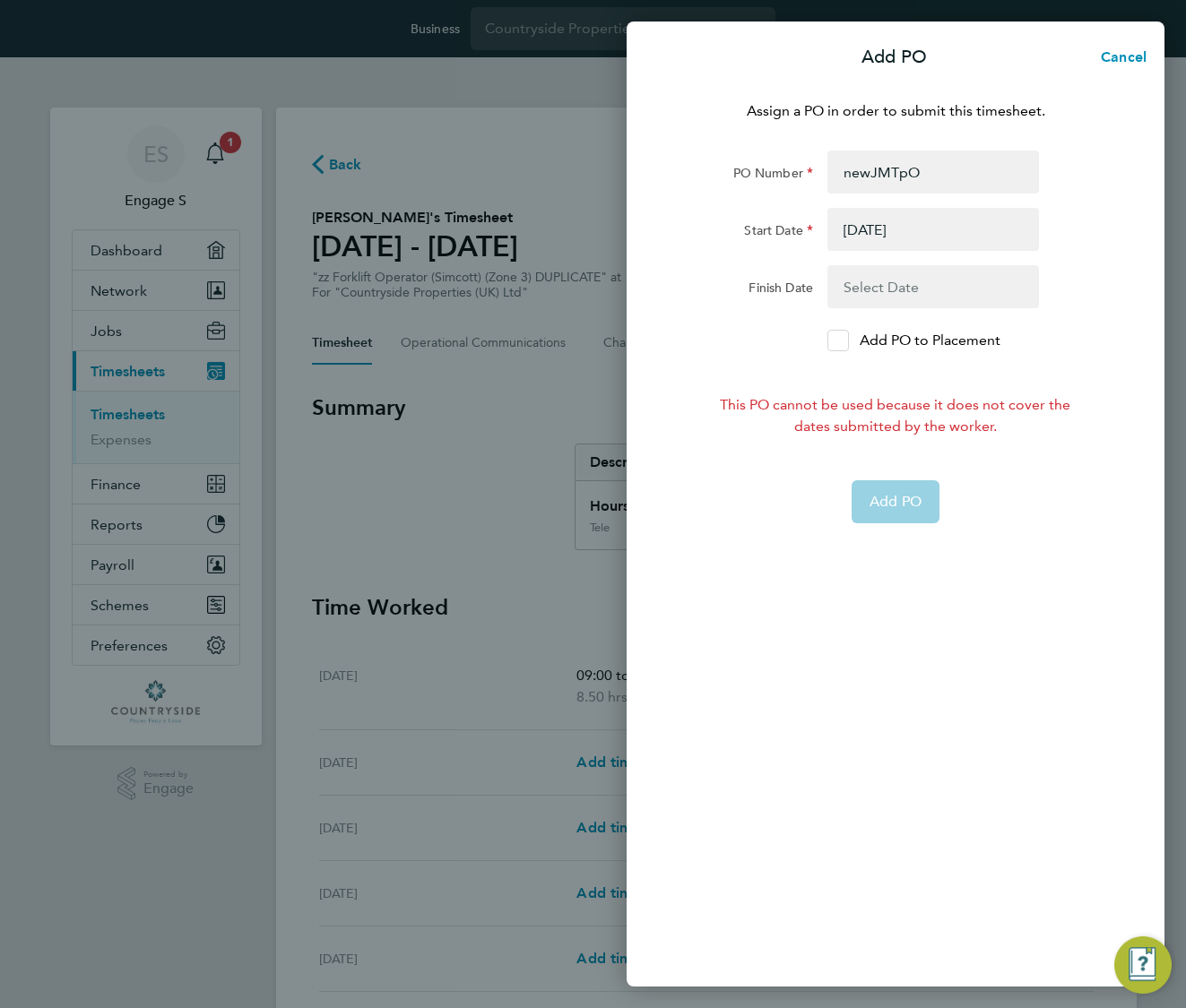
click at [848, 338] on div at bounding box center [839, 341] width 22 height 22
click at [844, 341] on input "Add PO to Placement" at bounding box center [844, 341] width 0 height 0
click at [841, 339] on icon at bounding box center [839, 341] width 14 height 12
click at [844, 341] on input "Add PO to Placement" at bounding box center [844, 341] width 0 height 0
click at [945, 228] on button "button" at bounding box center [933, 228] width 211 height 43
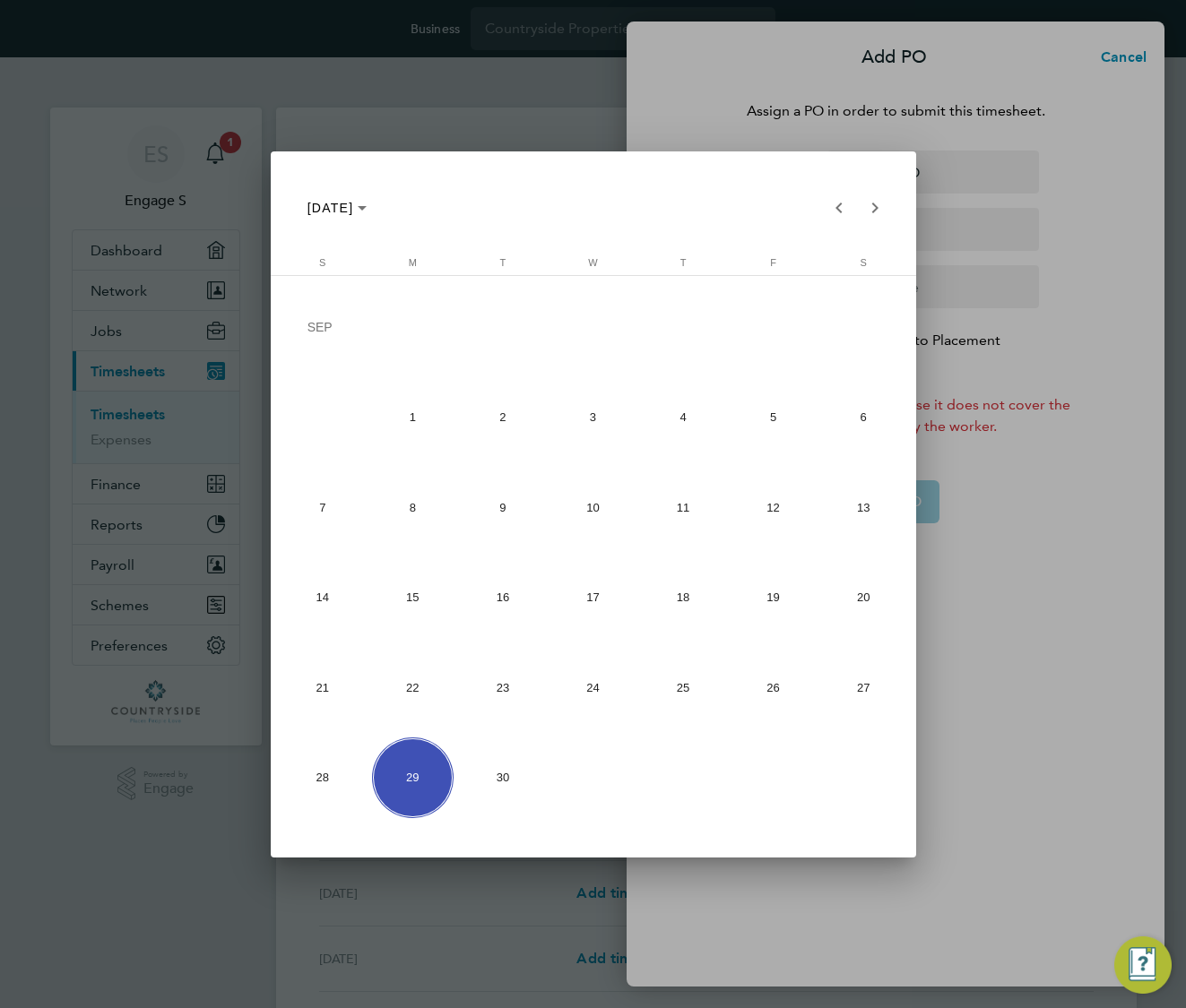
click at [406, 402] on span "1" at bounding box center [413, 417] width 82 height 82
type input "01 Sep 25"
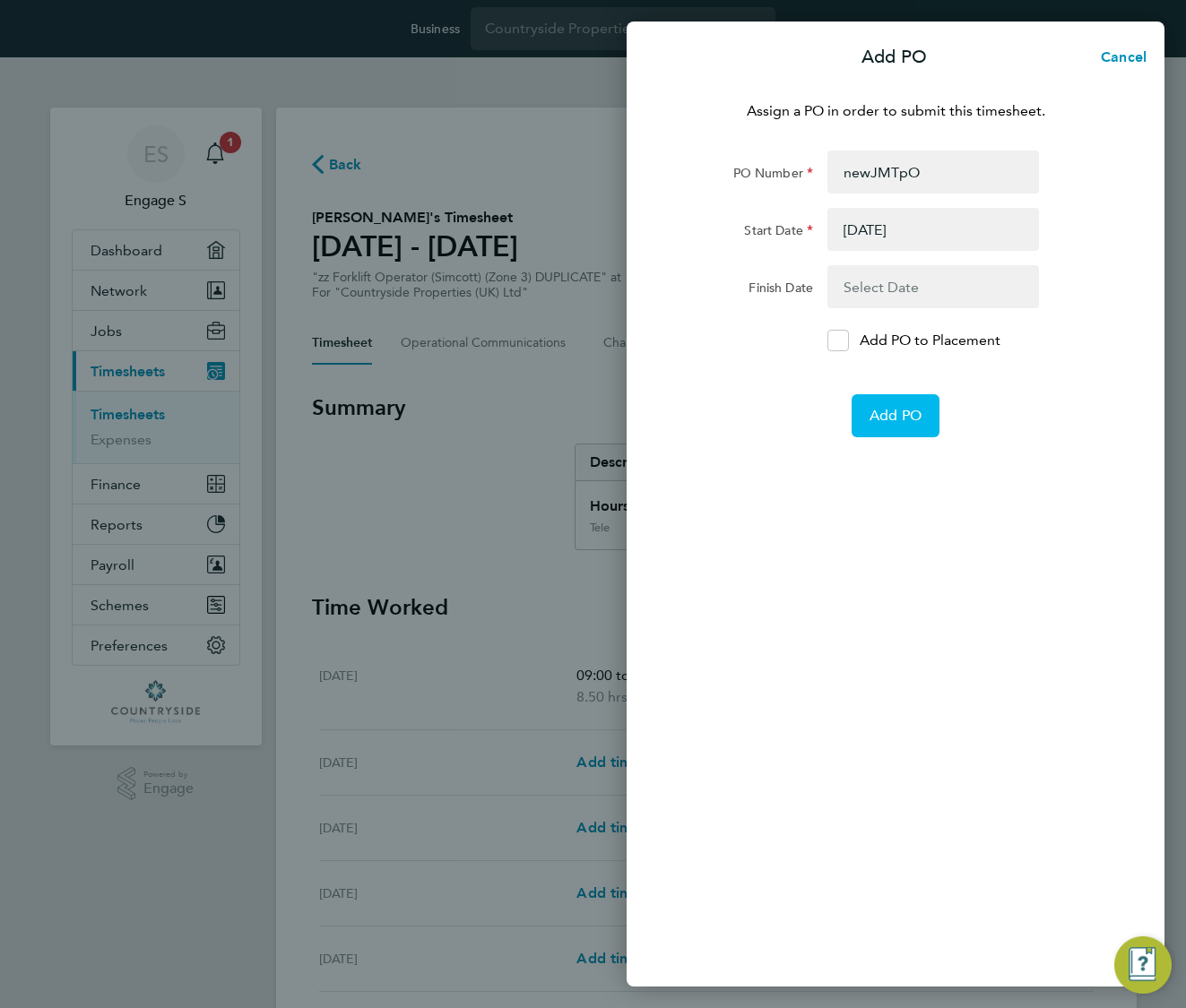
click at [912, 420] on span "Add PO" at bounding box center [895, 416] width 52 height 18
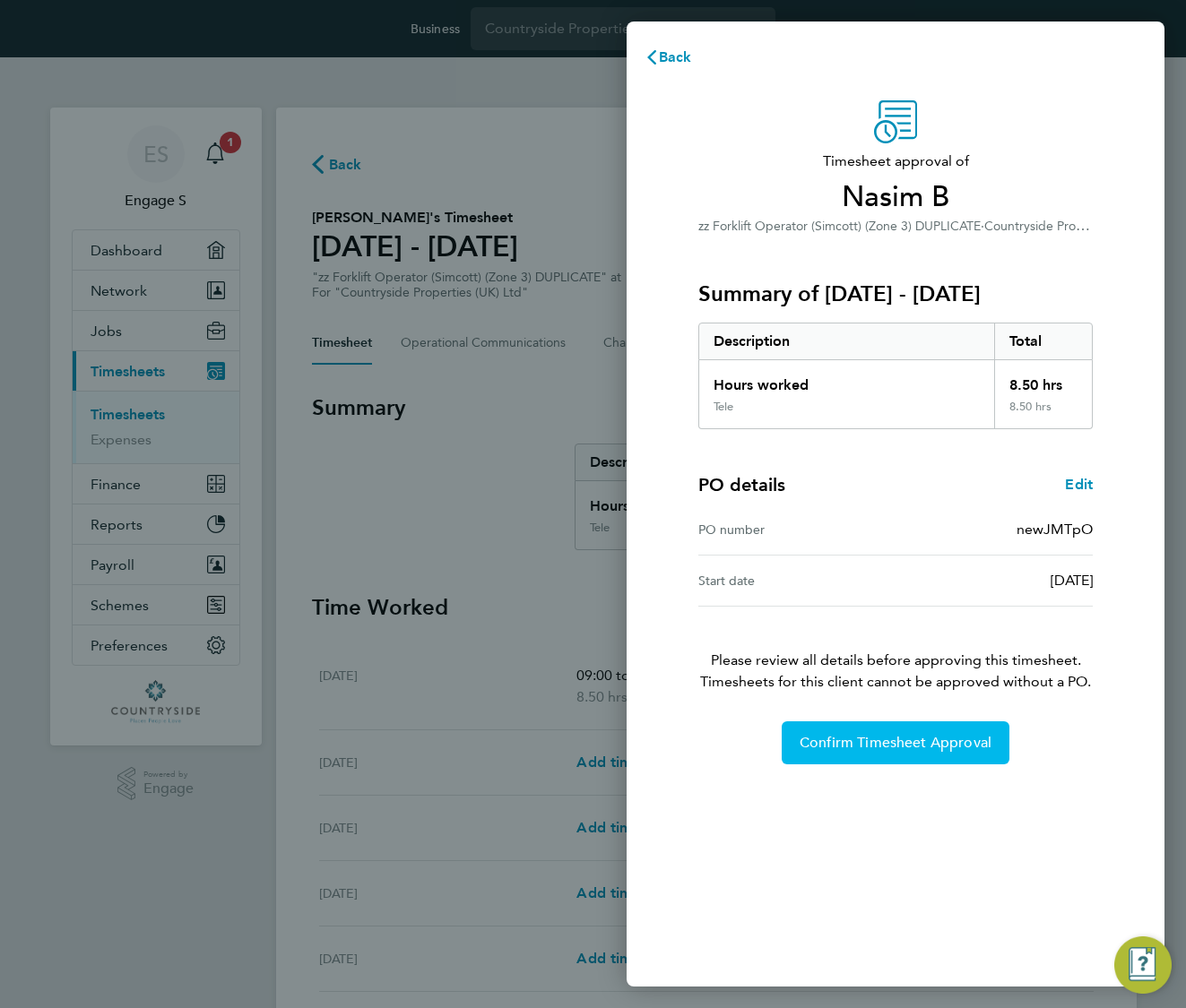
click at [934, 736] on span "Confirm Timesheet Approval" at bounding box center [896, 743] width 192 height 18
